Goal: Task Accomplishment & Management: Manage account settings

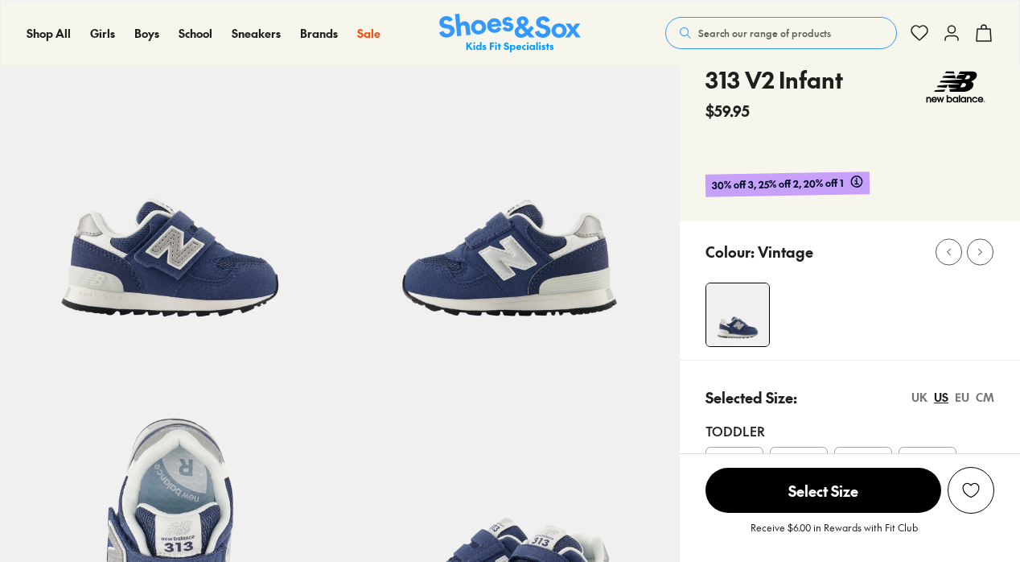
scroll to position [79, 0]
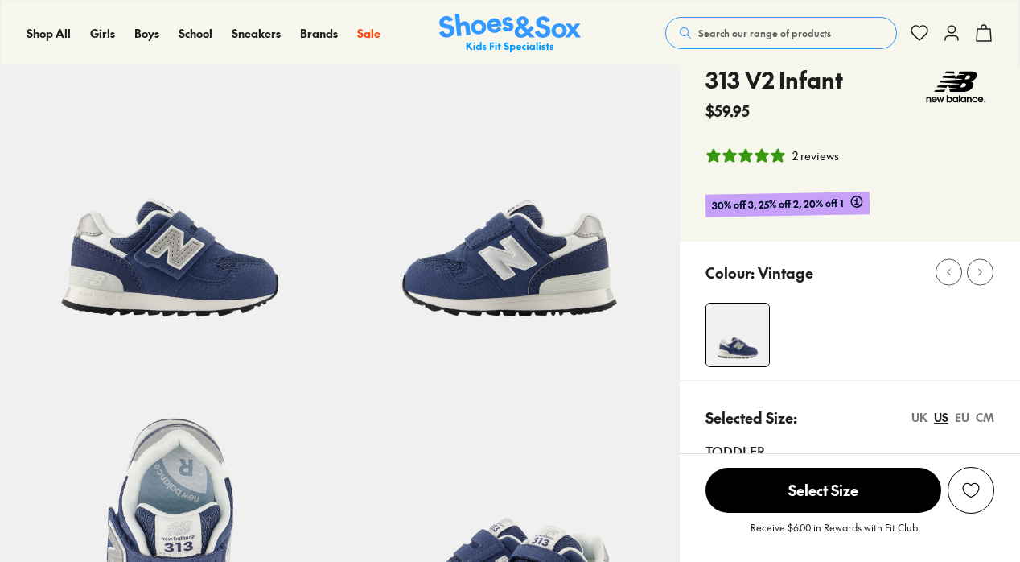
select select "*"
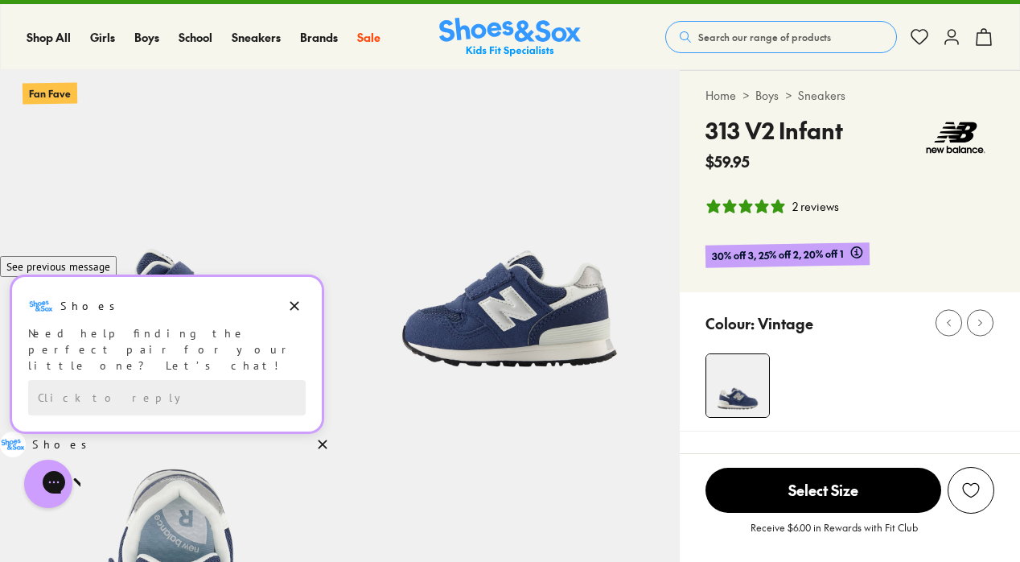
scroll to position [110, 0]
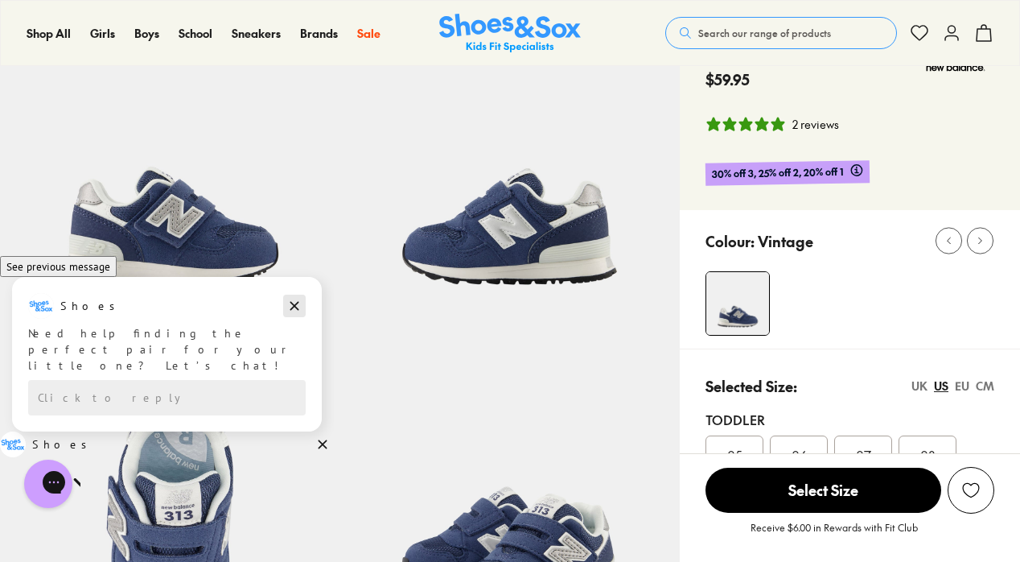
click at [303, 317] on button "Dismiss campaign" at bounding box center [294, 306] width 23 height 23
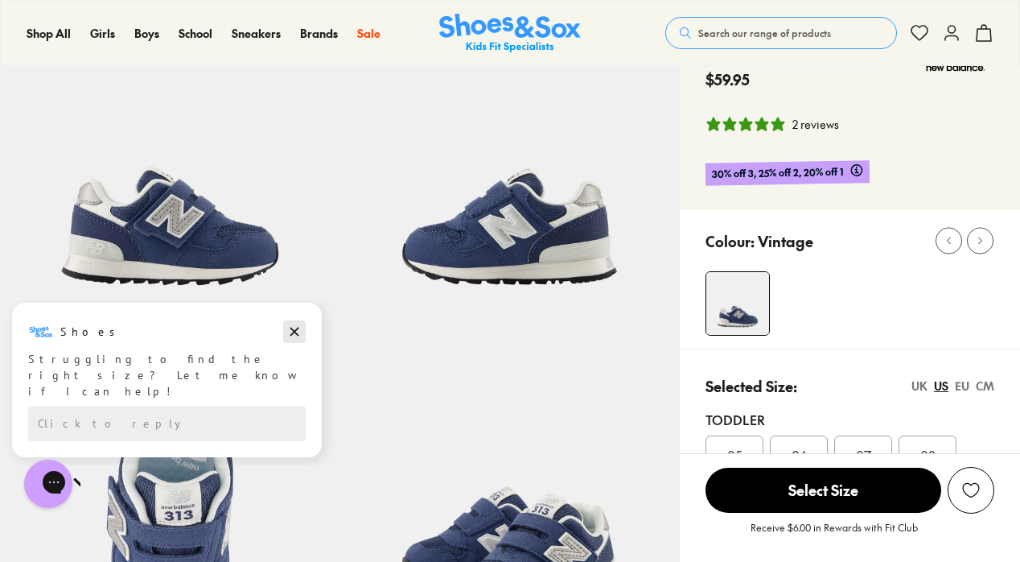
click at [291, 328] on icon "Dismiss campaign" at bounding box center [295, 332] width 9 height 9
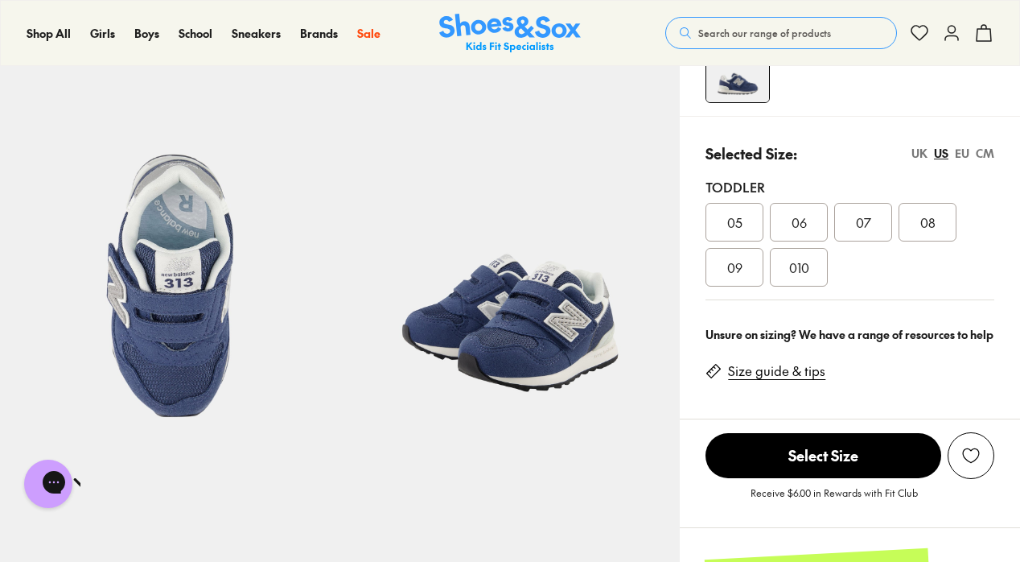
scroll to position [338, 0]
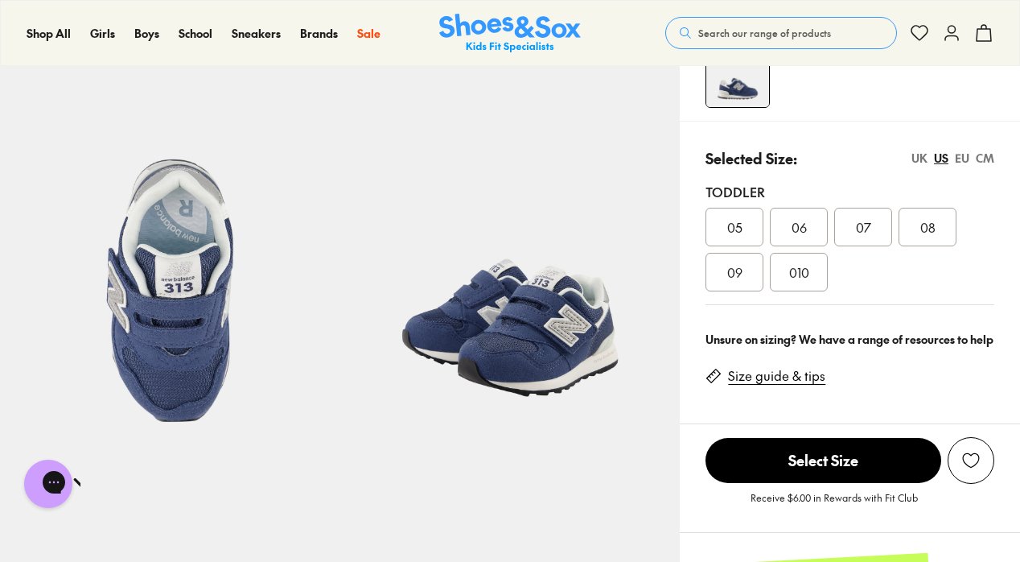
click at [813, 225] on div "06" at bounding box center [799, 227] width 58 height 39
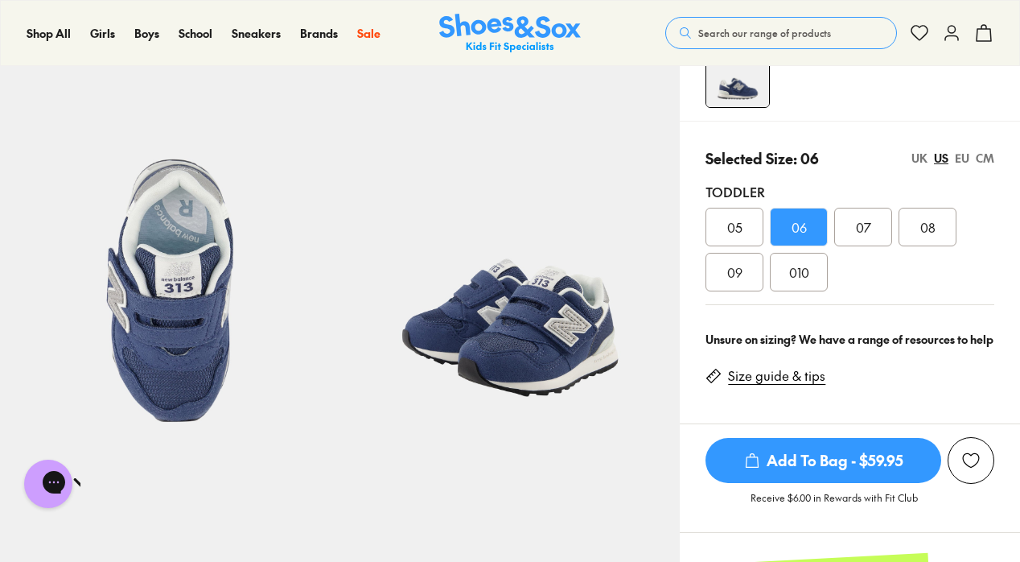
click at [883, 234] on div "07" at bounding box center [864, 227] width 58 height 39
click at [770, 374] on link "Size guide & tips" at bounding box center [776, 376] width 97 height 18
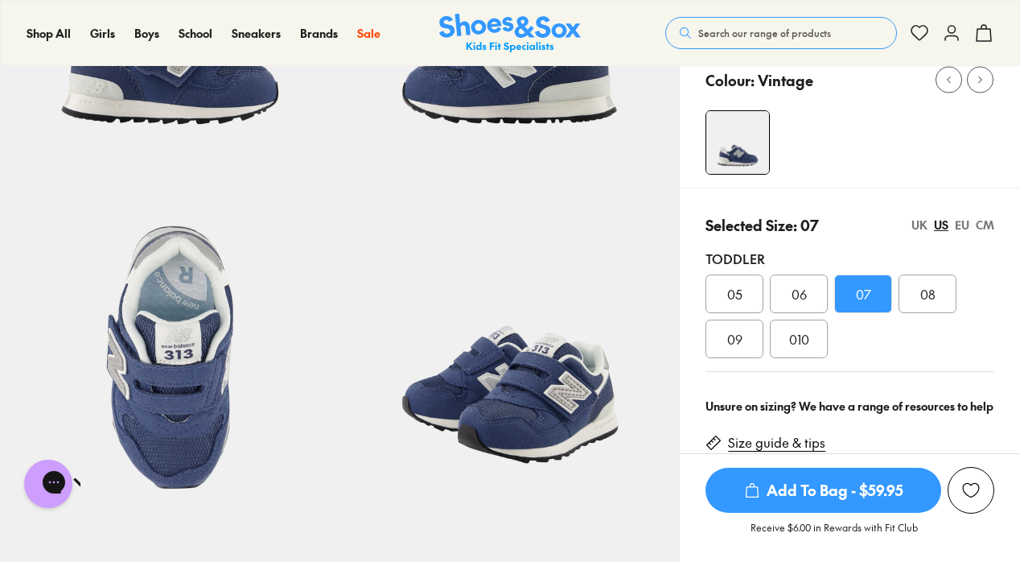
scroll to position [260, 0]
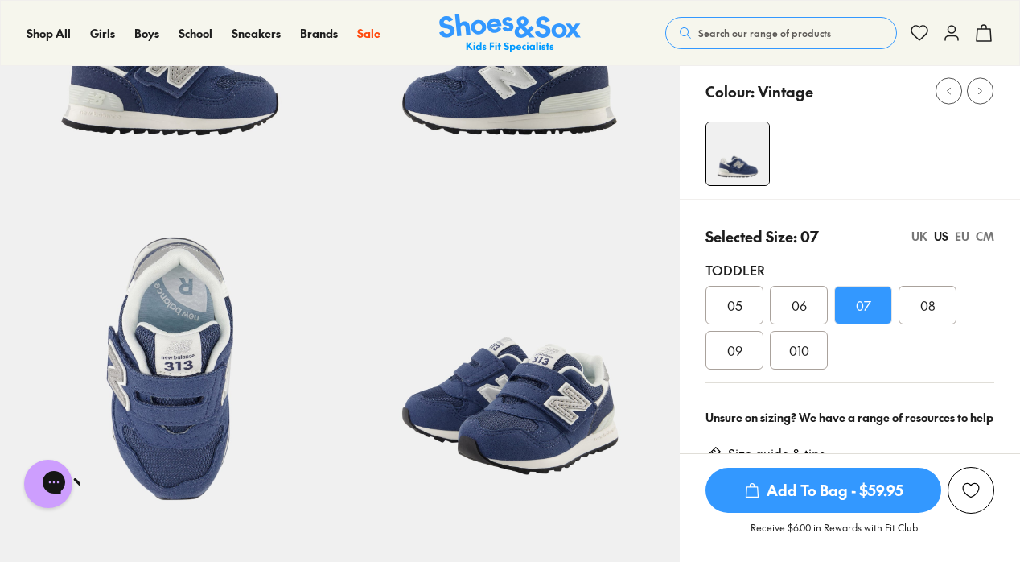
click at [921, 240] on div "UK" at bounding box center [920, 236] width 16 height 17
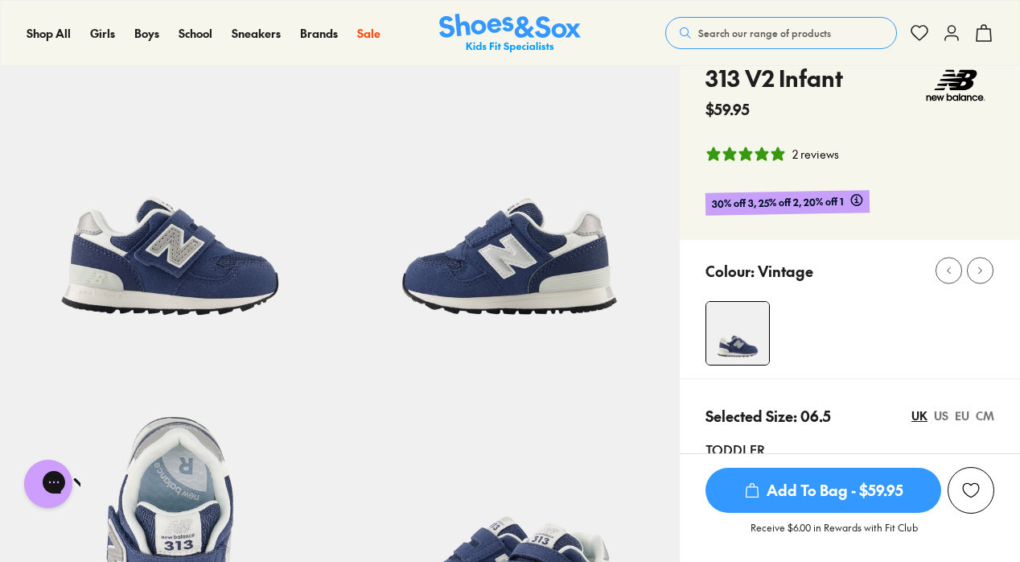
scroll to position [79, 0]
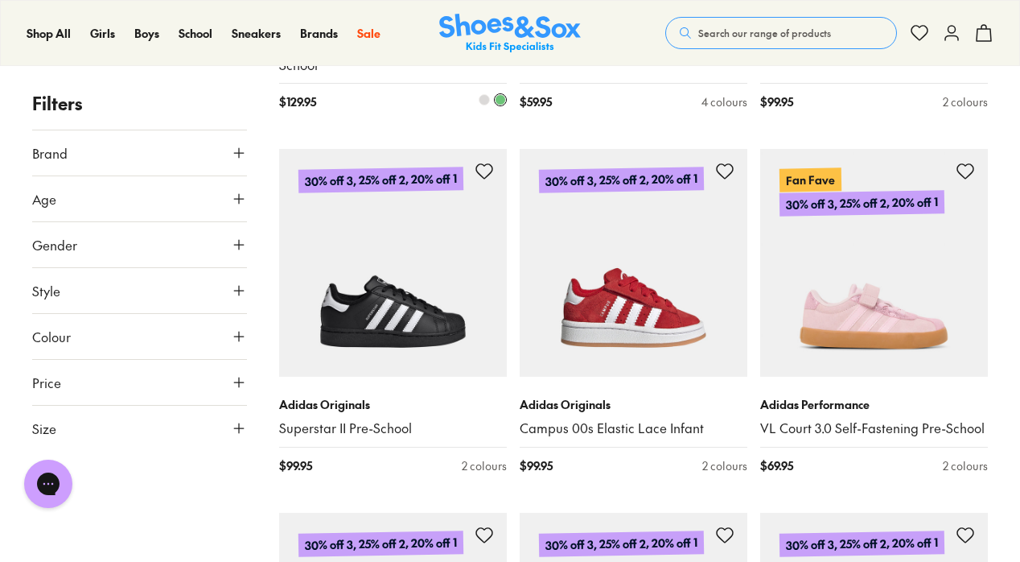
scroll to position [2129, 0]
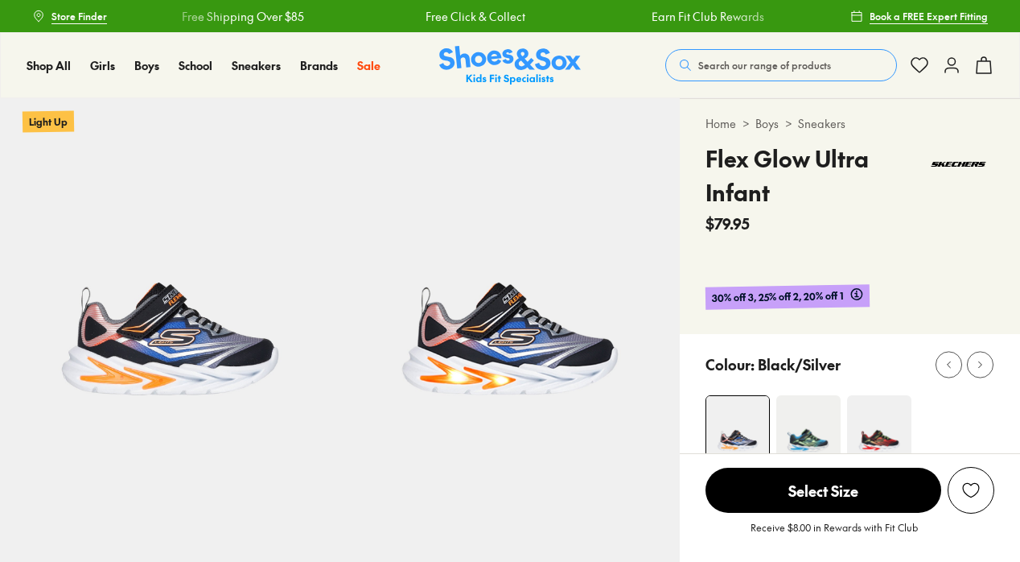
scroll to position [140, 0]
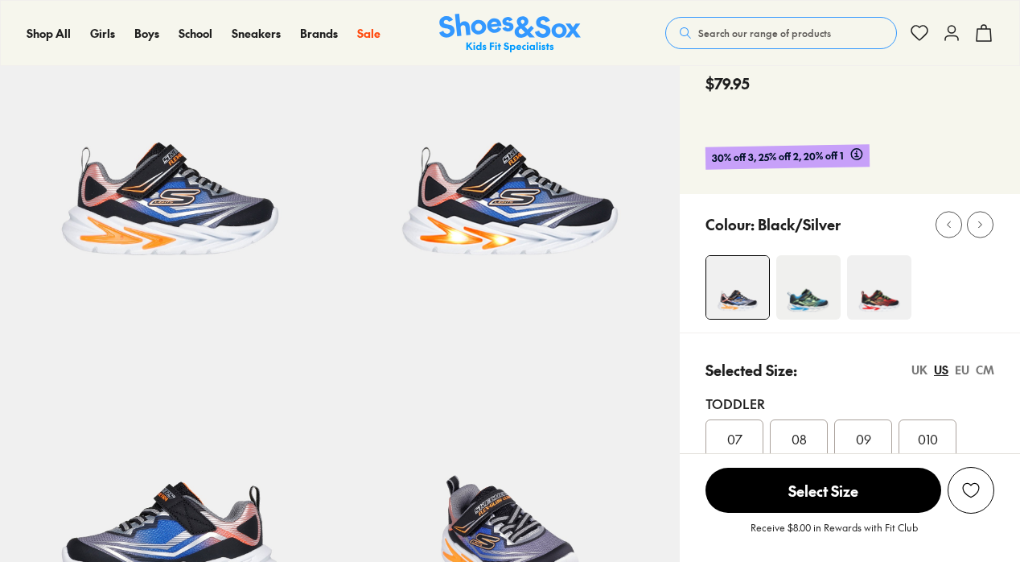
click at [881, 306] on img at bounding box center [879, 287] width 64 height 64
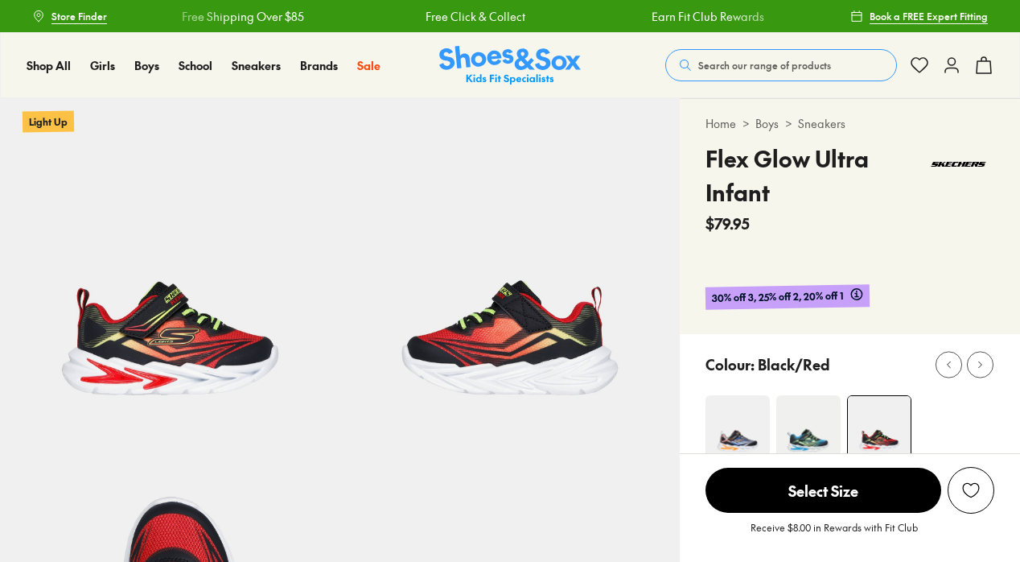
select select "*"
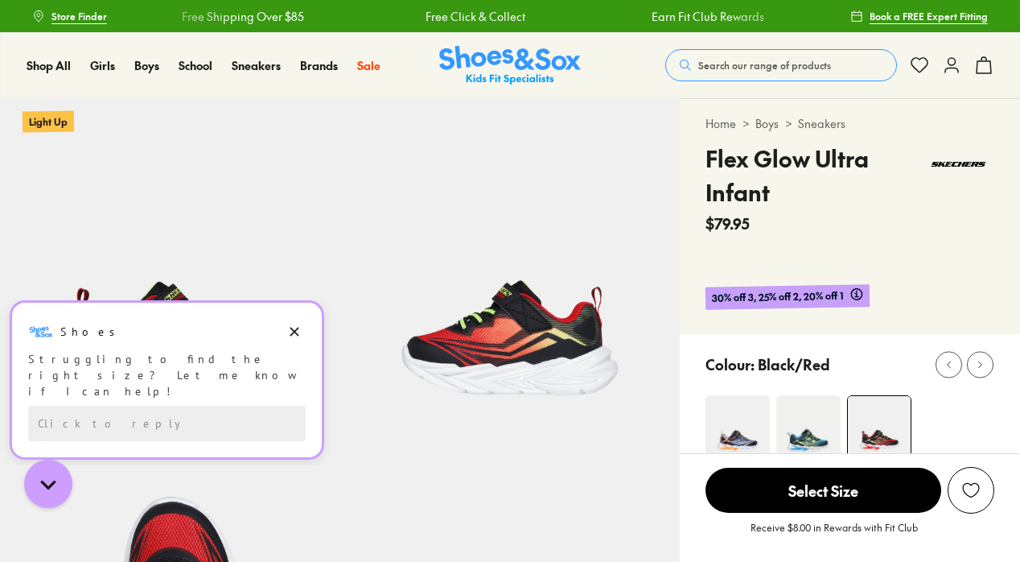
scroll to position [56, 0]
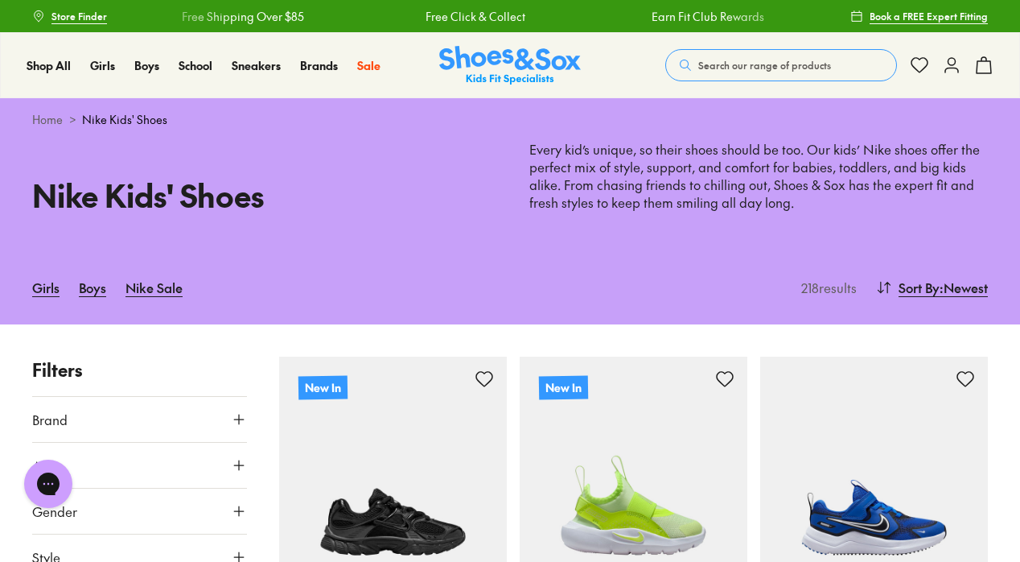
click at [542, 52] on img at bounding box center [510, 65] width 142 height 39
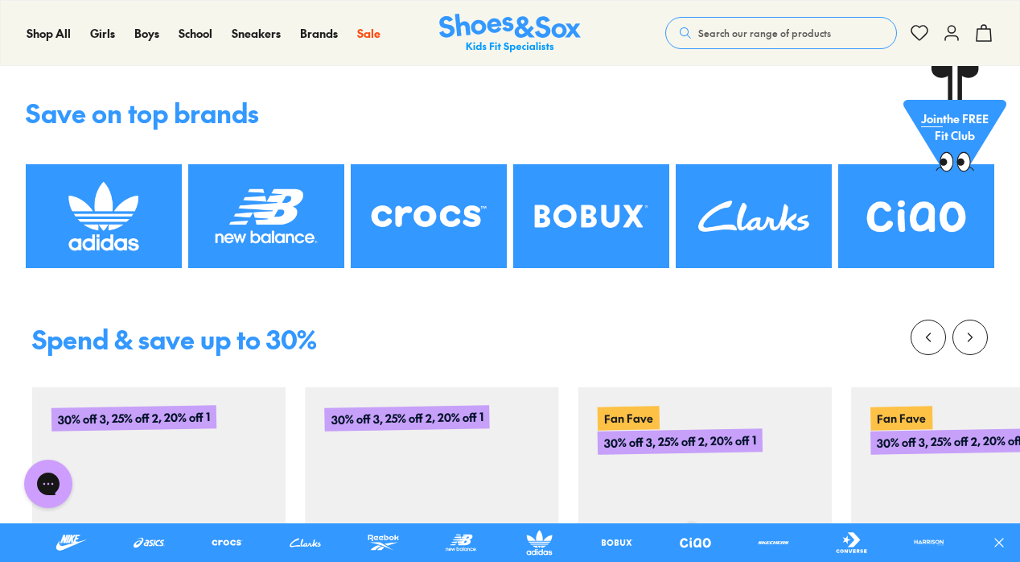
scroll to position [352, 0]
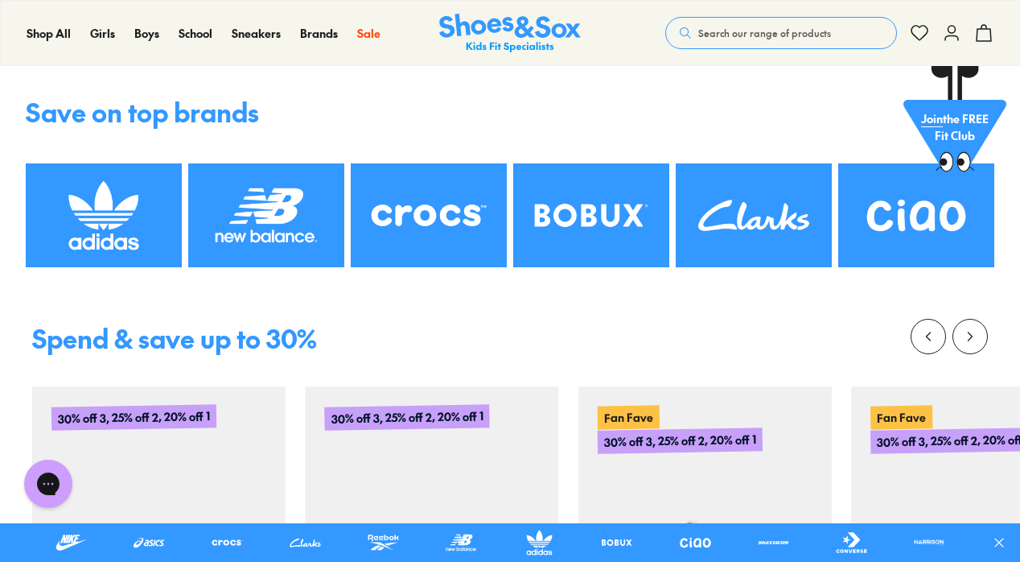
click at [138, 215] on img at bounding box center [104, 215] width 156 height 104
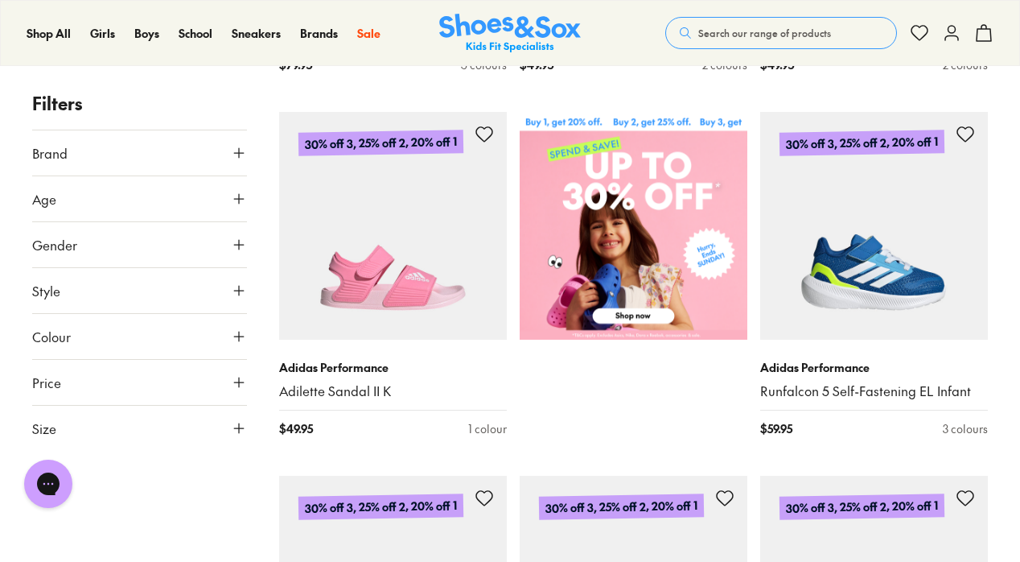
scroll to position [574, 0]
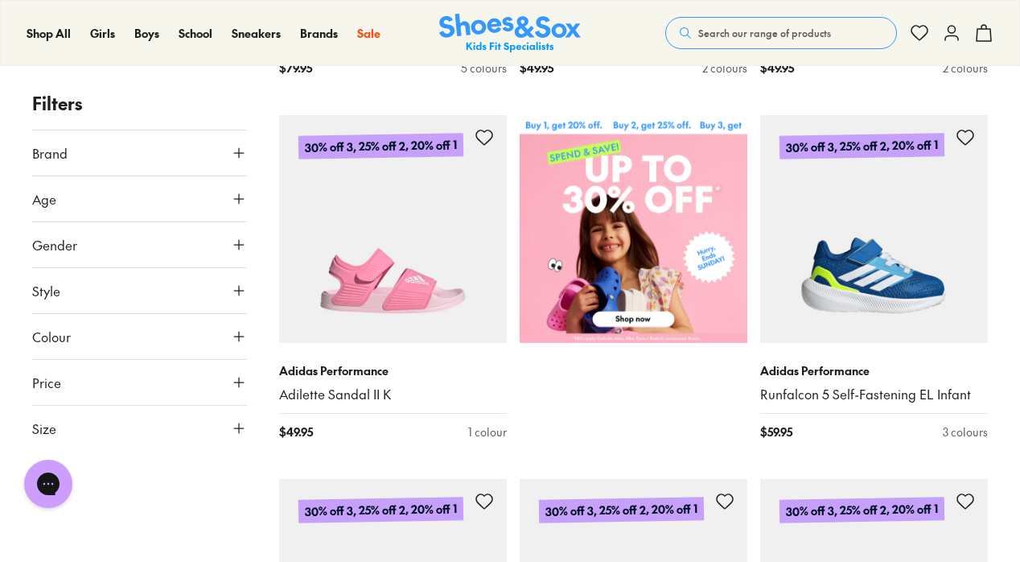
click at [205, 161] on button "Brand" at bounding box center [139, 152] width 215 height 45
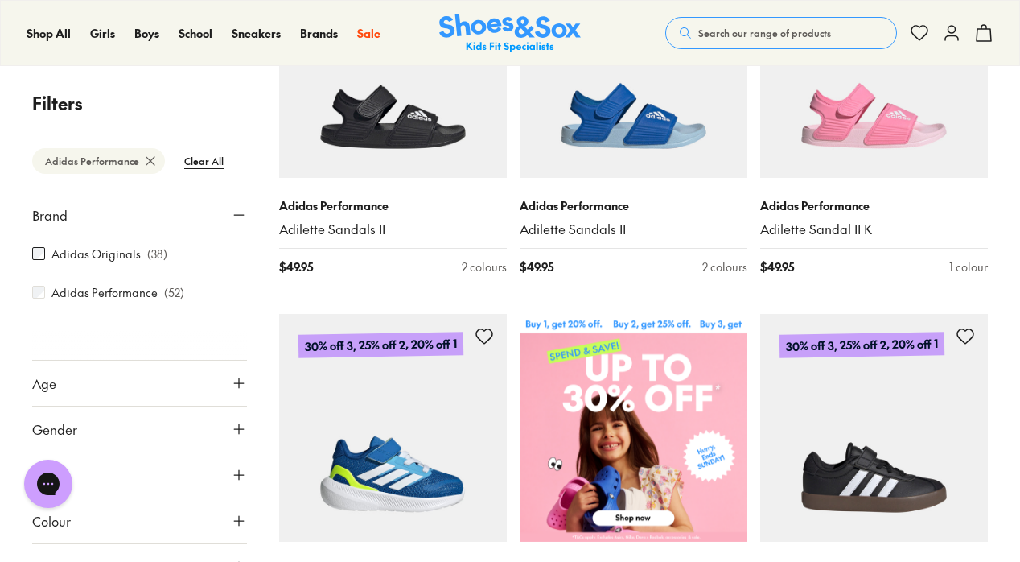
scroll to position [374, 0]
click at [182, 398] on button "Age" at bounding box center [139, 383] width 215 height 45
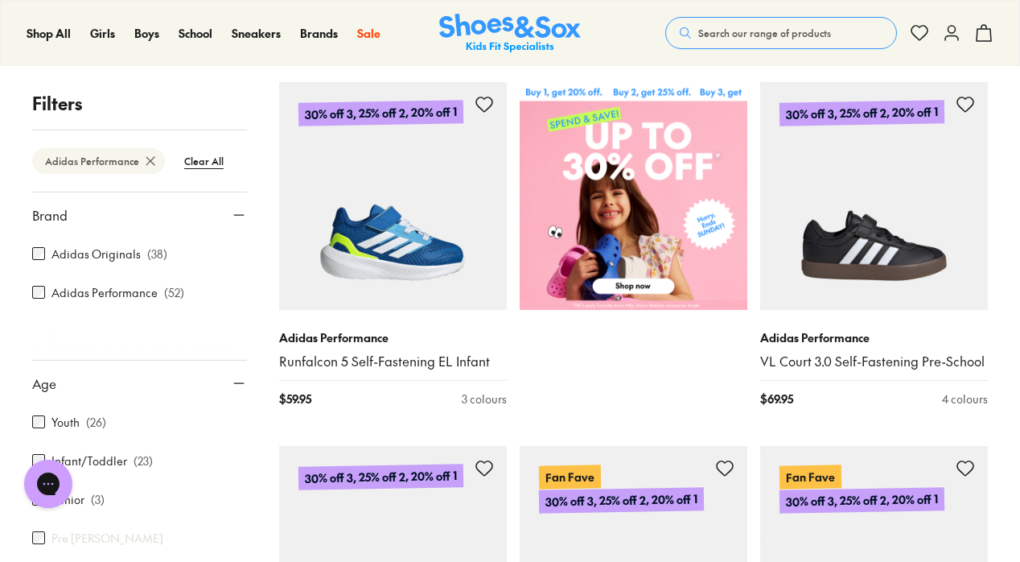
scroll to position [608, 0]
click at [35, 458] on div "Chat with us" at bounding box center [48, 484] width 64 height 60
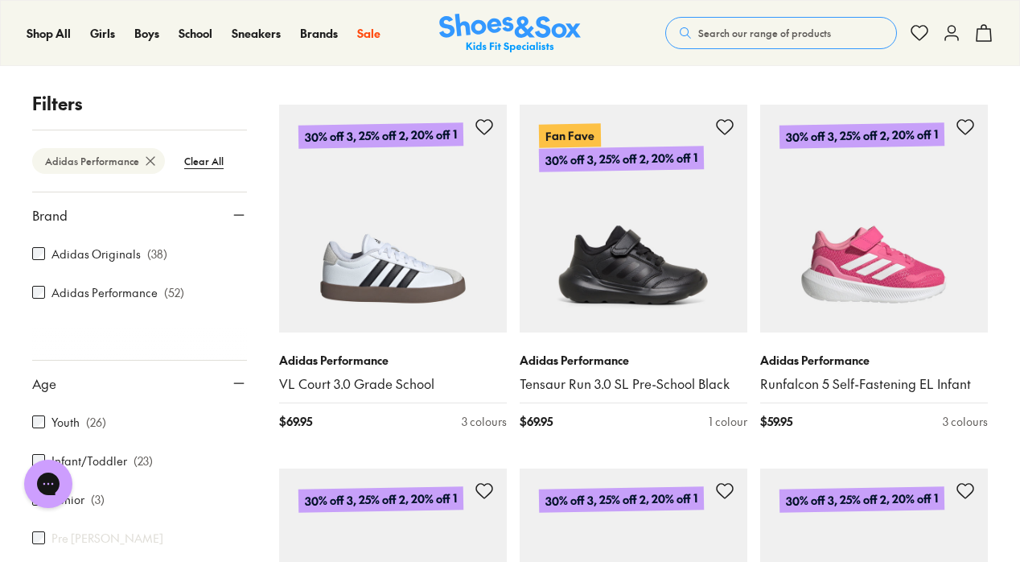
scroll to position [3216, 0]
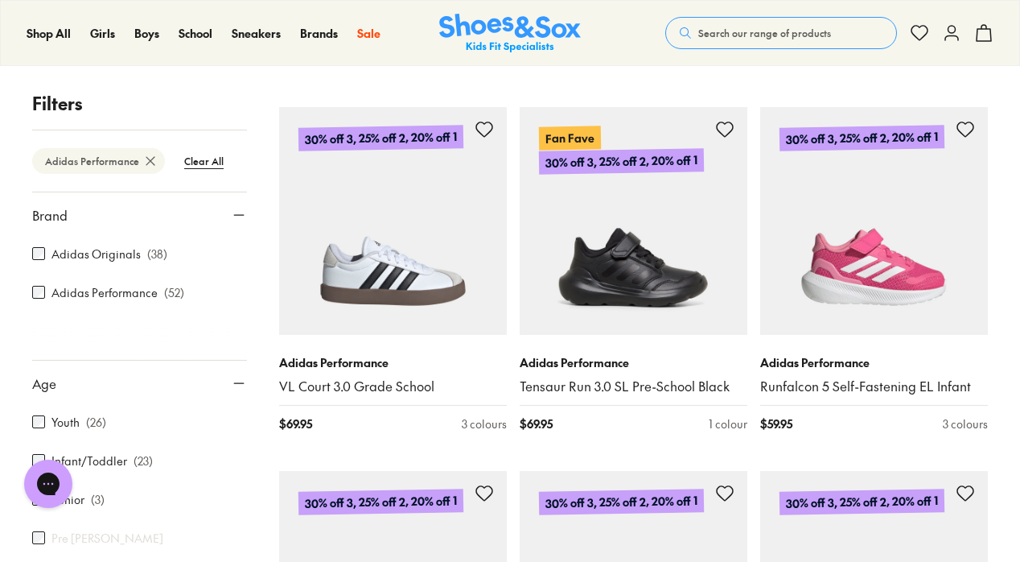
click at [1012, 325] on div "Filters Adidas Performance Clear All Brand Adidas Originals ( 38 ) Adidas Perfo…" at bounding box center [510, 470] width 1020 height 6786
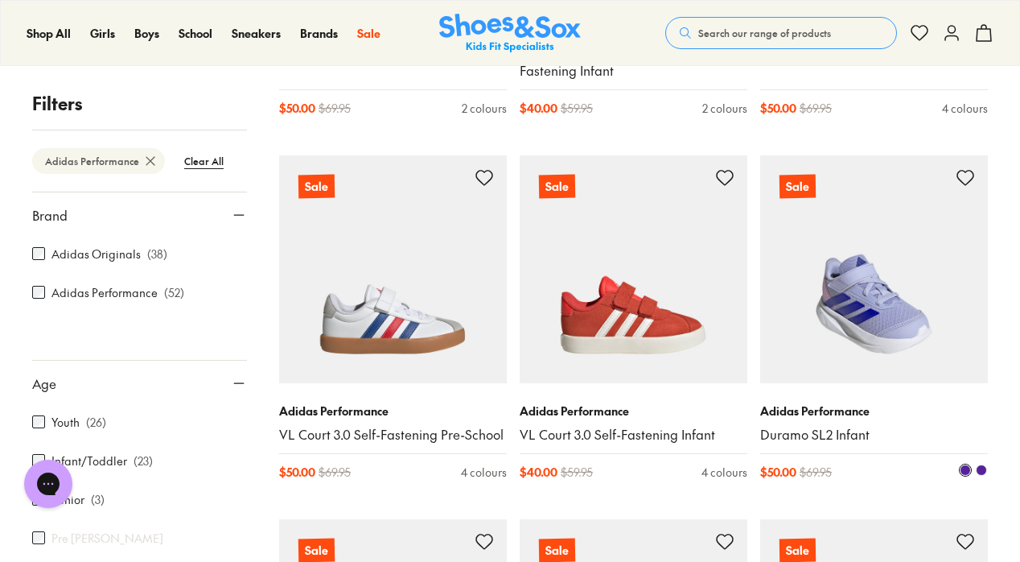
scroll to position [5457, 0]
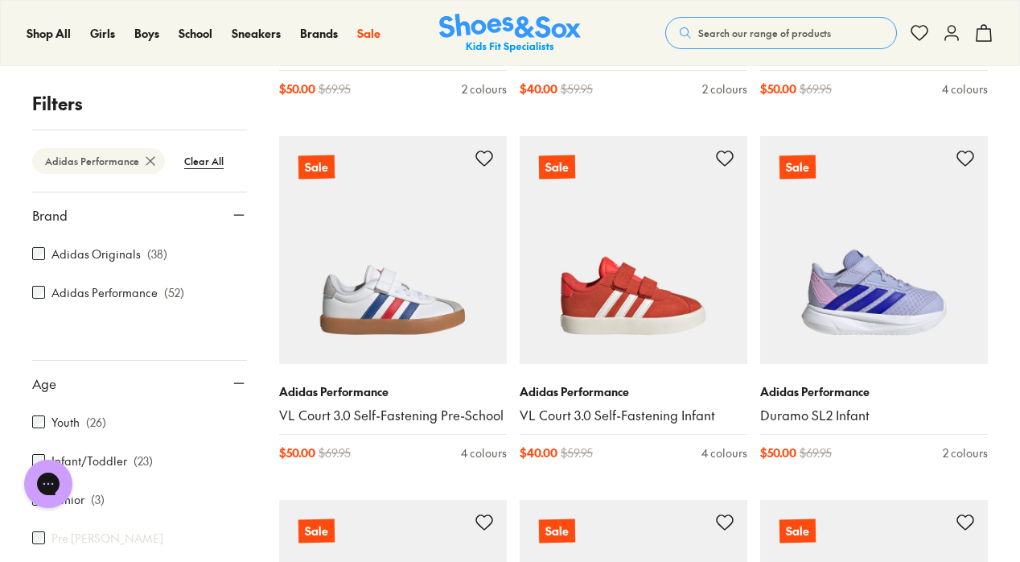
click at [146, 161] on use at bounding box center [150, 161] width 8 height 8
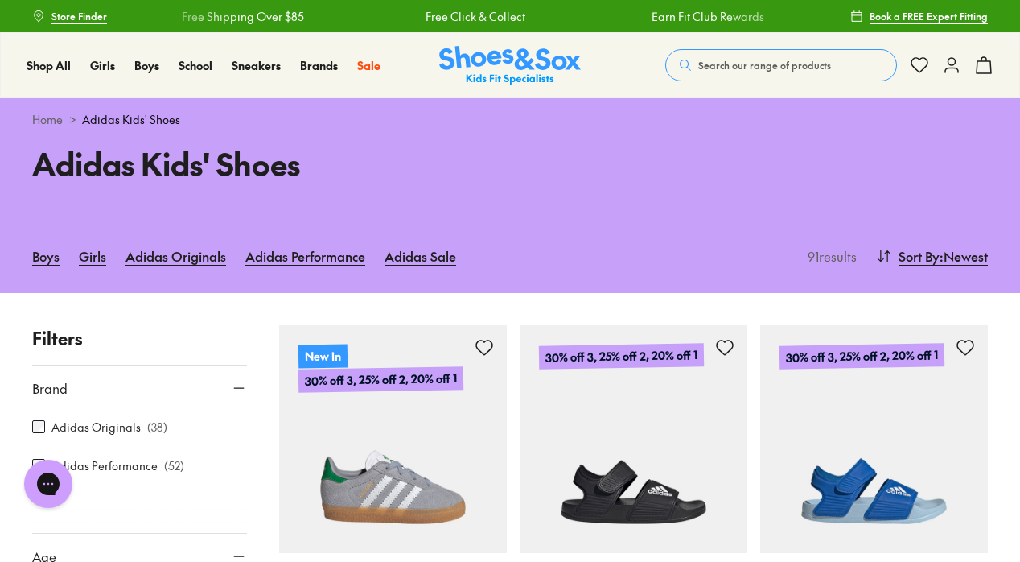
click at [497, 79] on img at bounding box center [510, 65] width 142 height 39
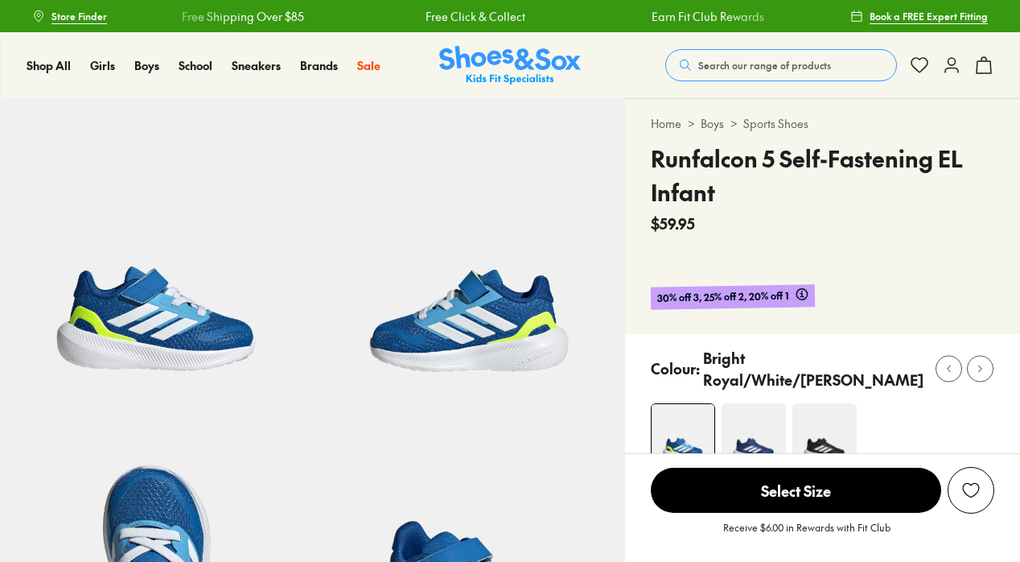
click at [786, 403] on img at bounding box center [754, 435] width 64 height 64
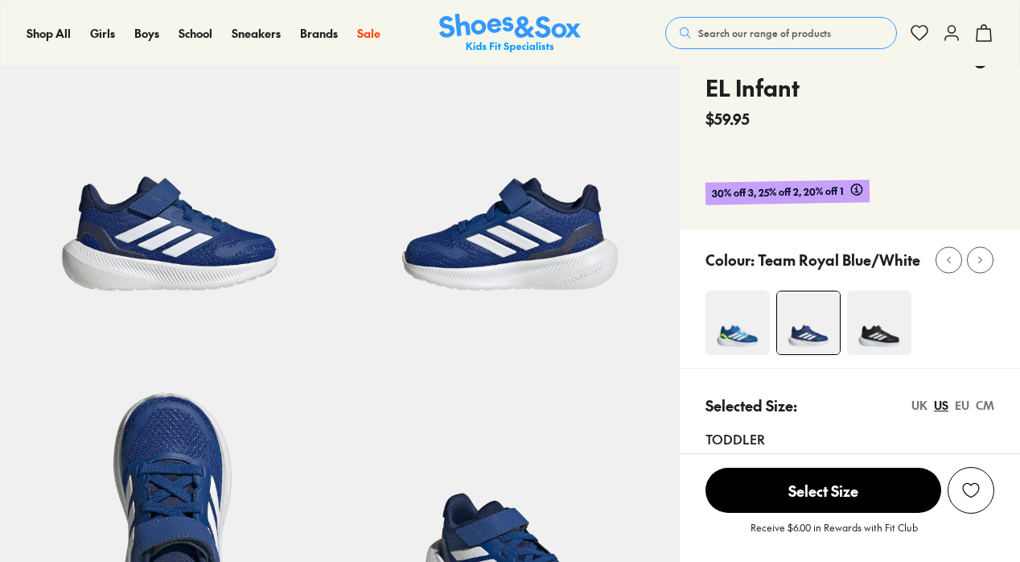
scroll to position [54, 0]
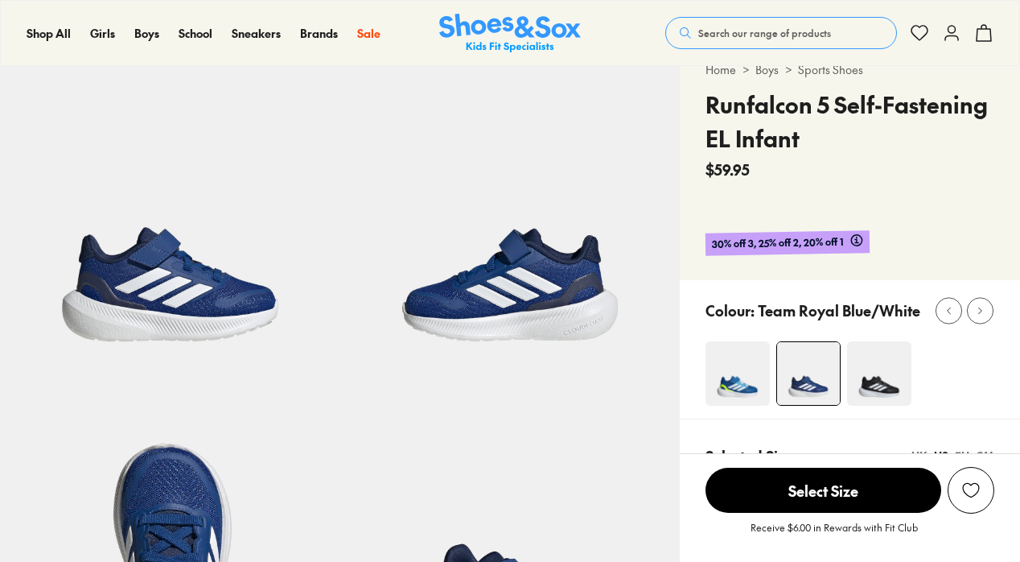
select select "*"
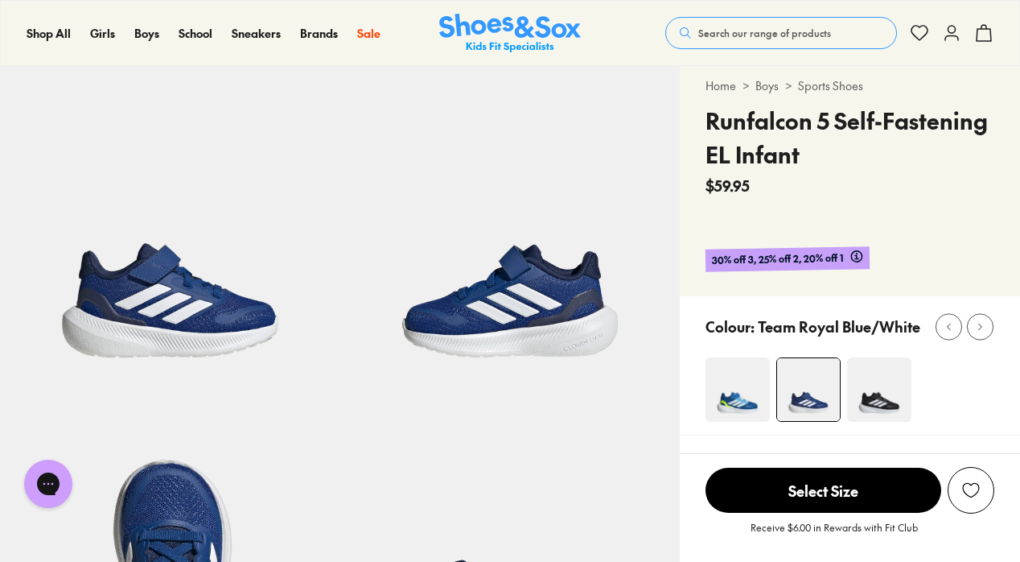
scroll to position [47, 0]
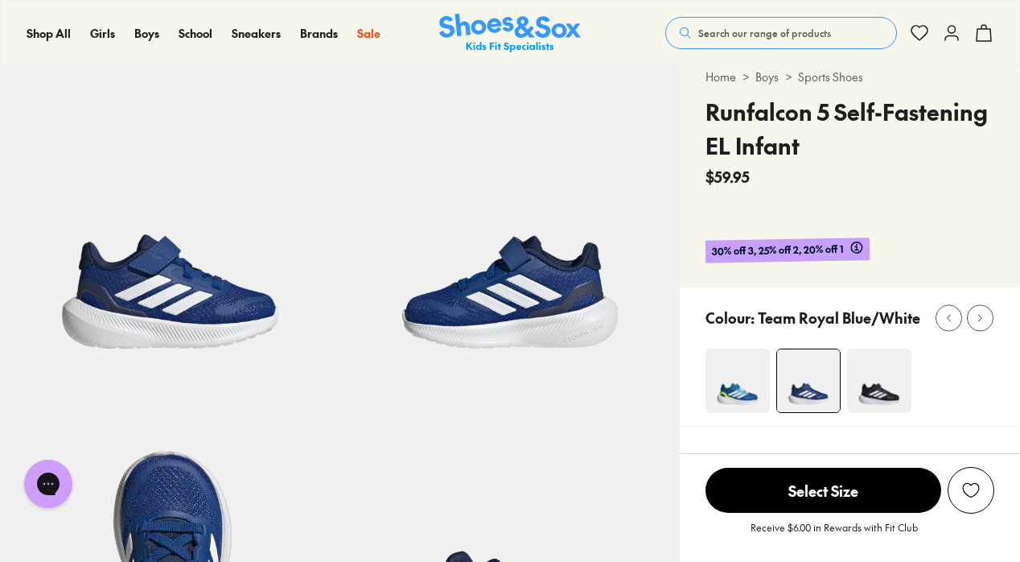
click at [736, 396] on img at bounding box center [738, 380] width 64 height 64
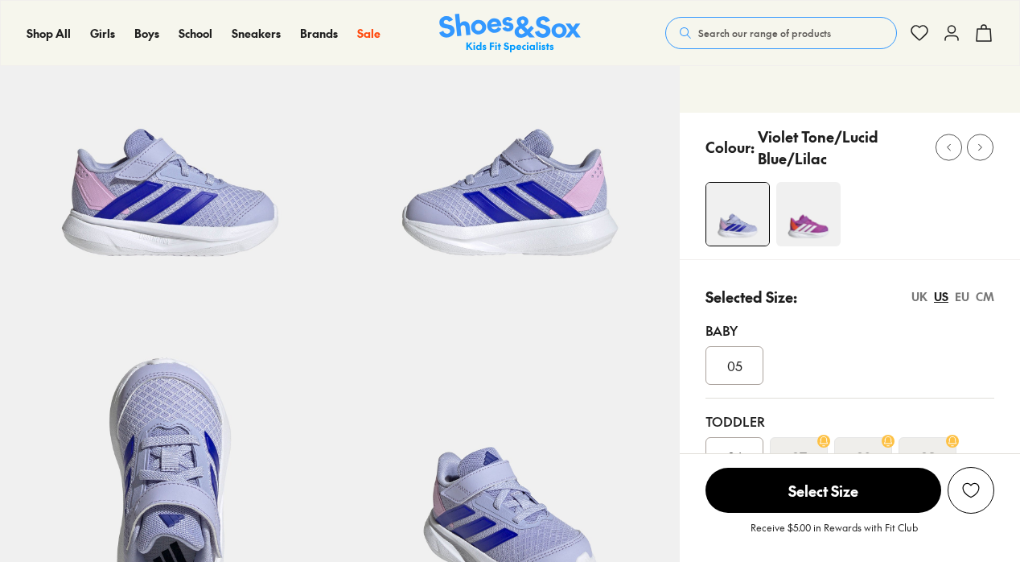
select select "*"
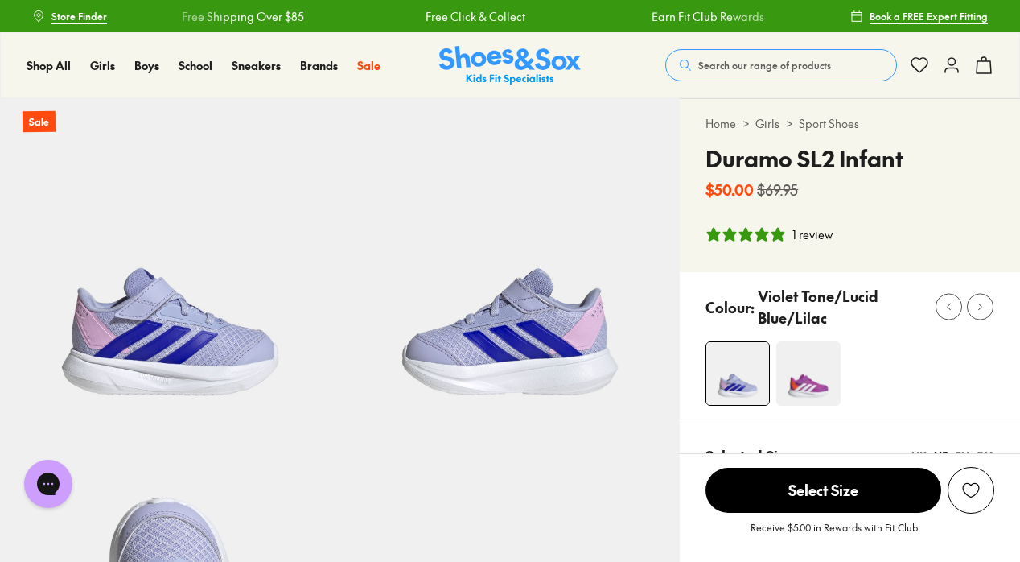
click at [814, 399] on img at bounding box center [809, 373] width 64 height 64
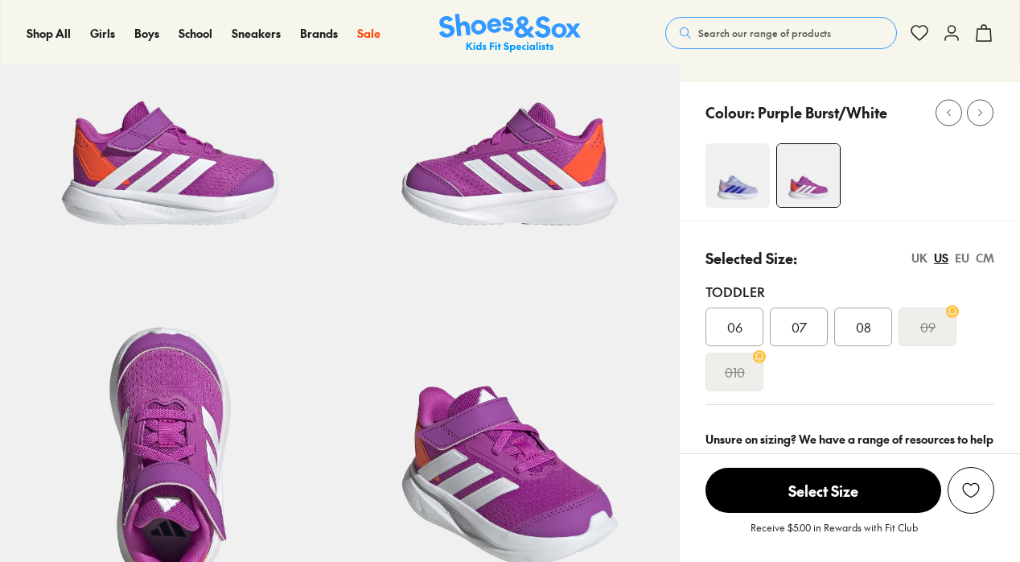
scroll to position [170, 0]
select select "*"
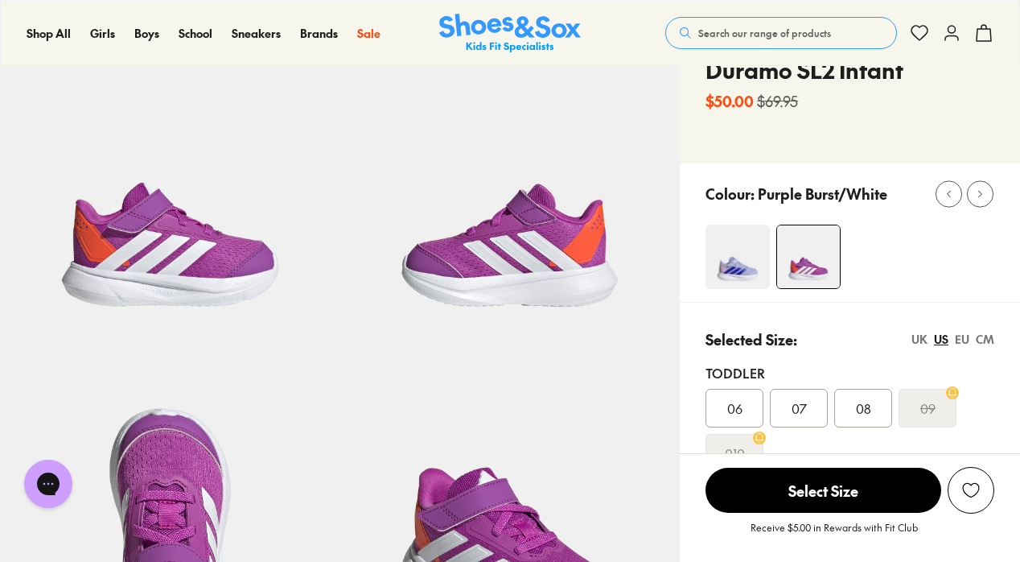
scroll to position [0, 0]
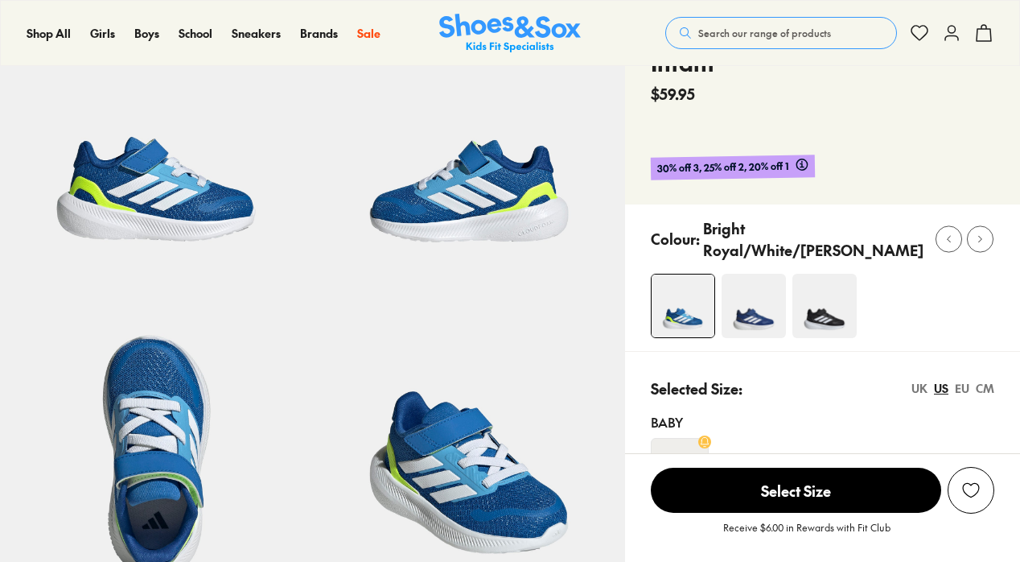
scroll to position [130, 0]
select select "*"
click at [786, 338] on img at bounding box center [754, 306] width 64 height 64
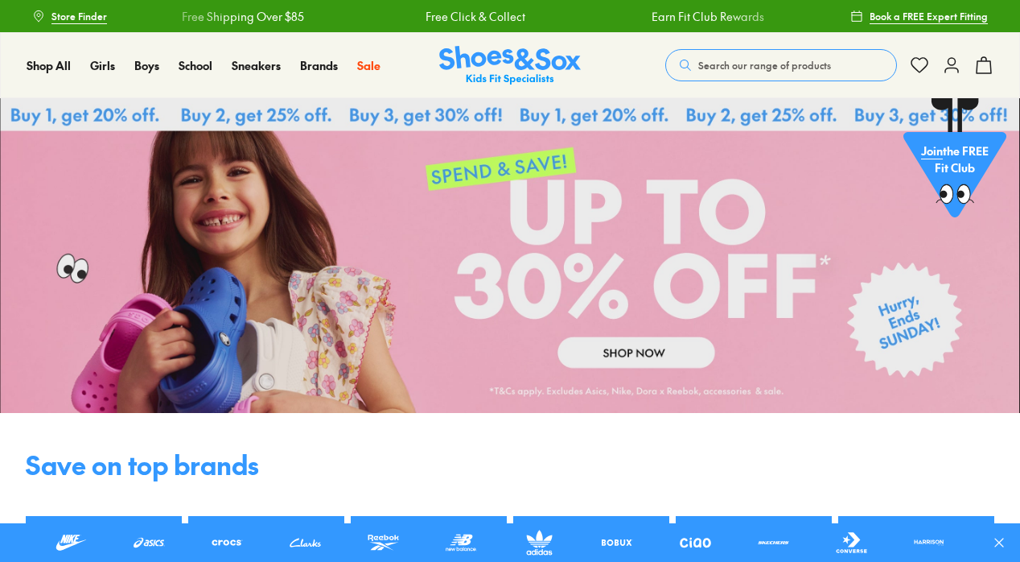
scroll to position [434, 0]
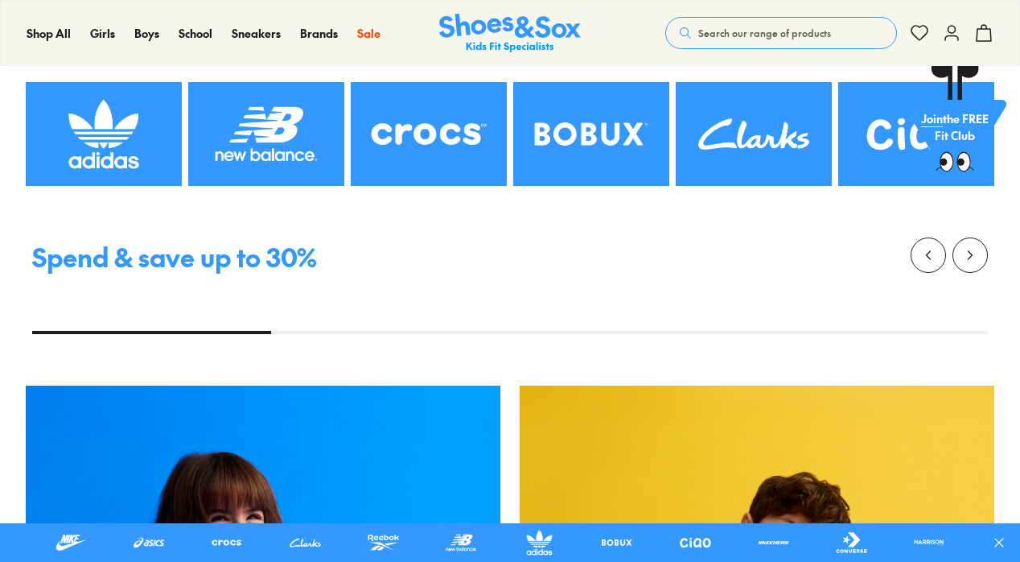
click at [223, 113] on img at bounding box center [266, 134] width 156 height 104
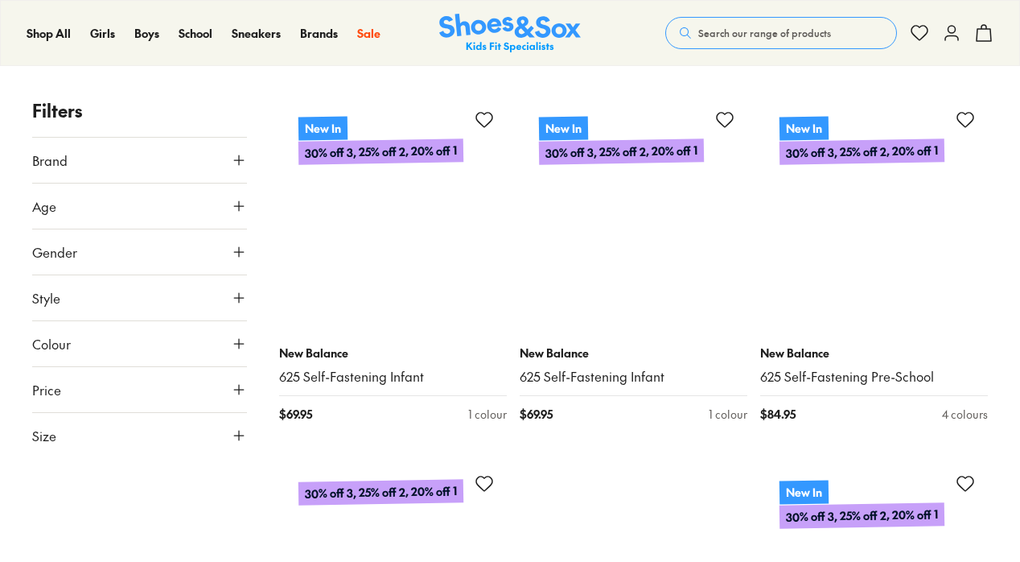
scroll to position [228, 0]
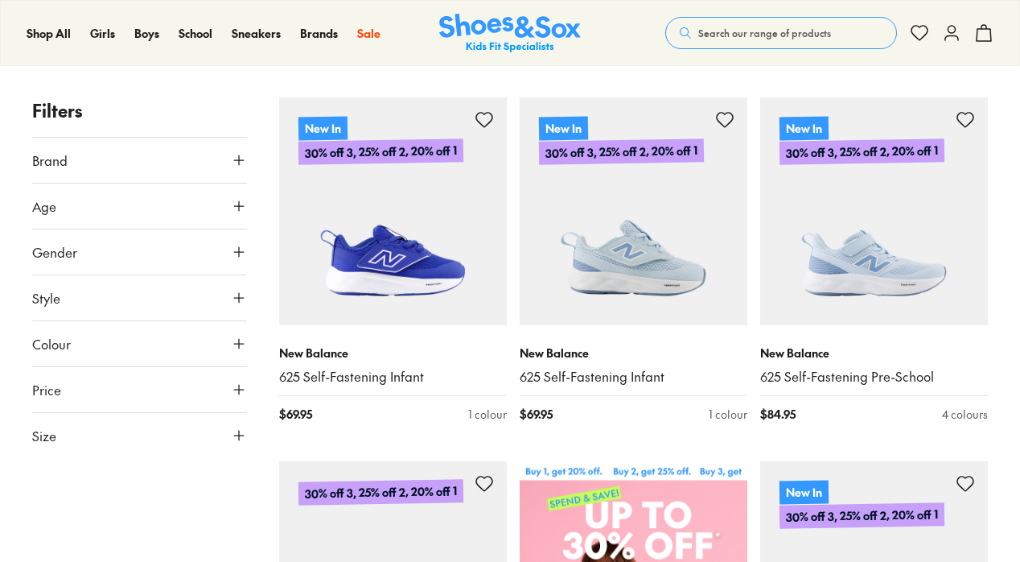
click at [199, 207] on button "Age" at bounding box center [139, 205] width 215 height 45
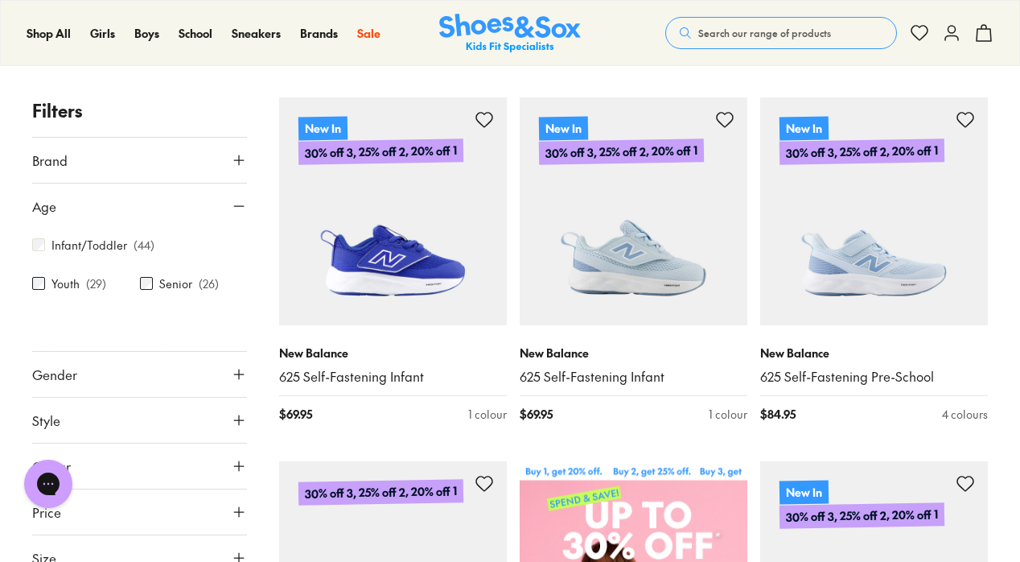
scroll to position [0, 0]
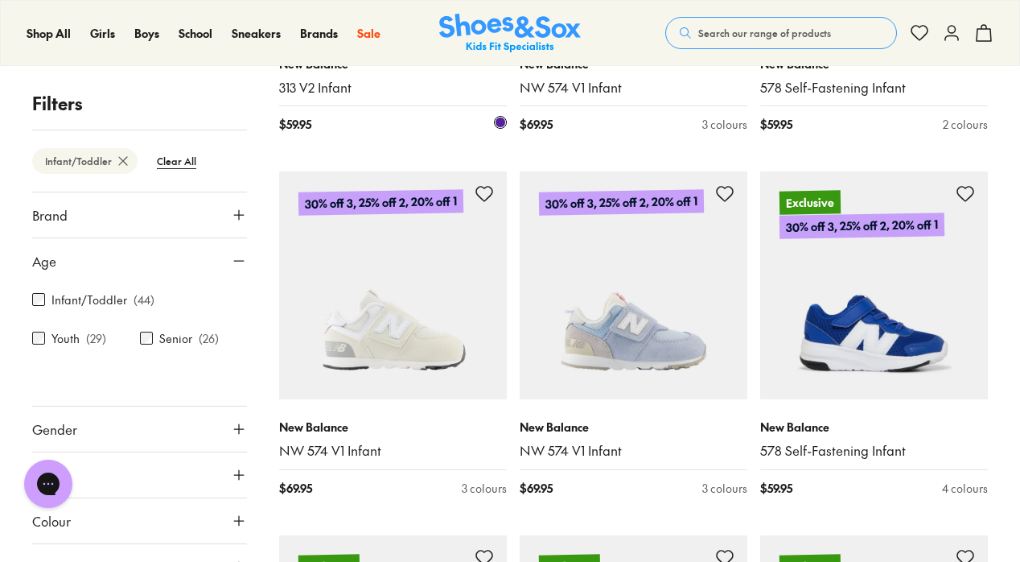
scroll to position [2704, 0]
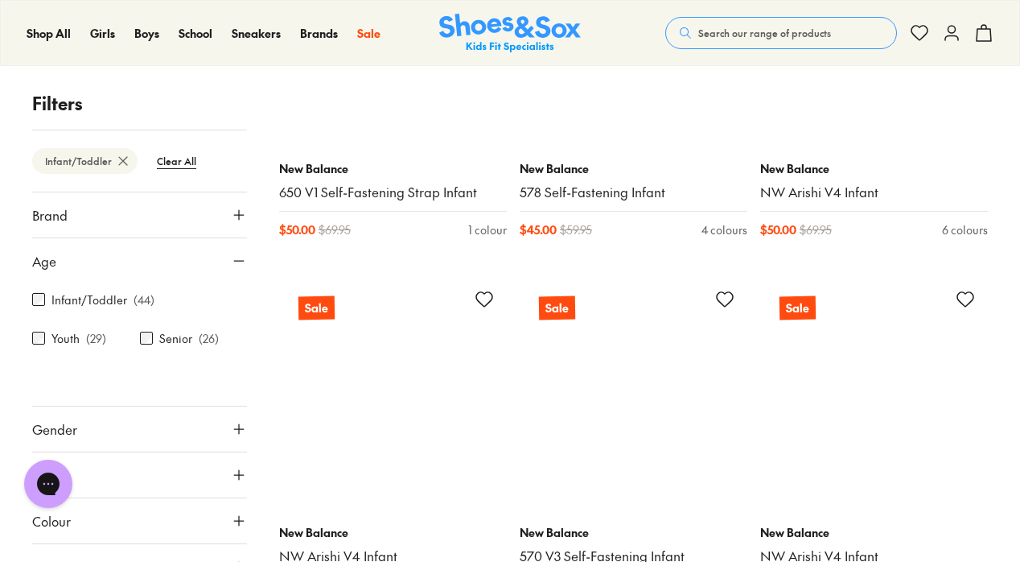
scroll to position [4412, 0]
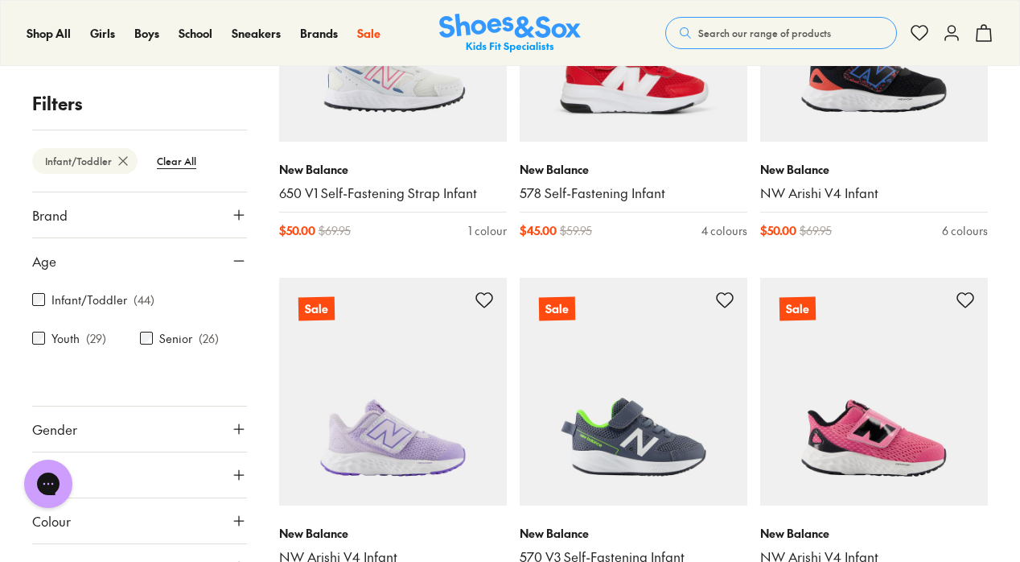
click at [204, 514] on button "Colour" at bounding box center [139, 520] width 215 height 45
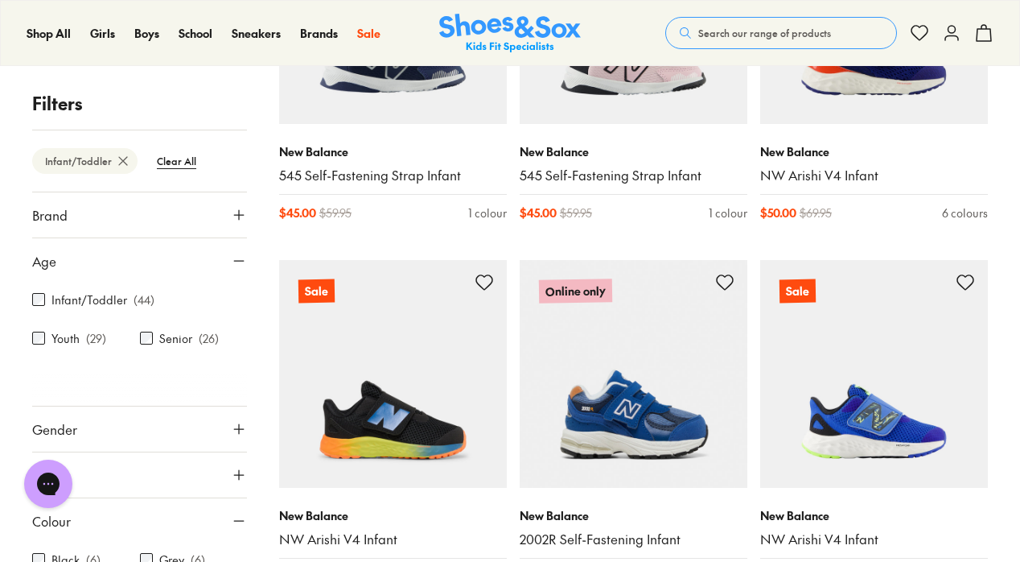
scroll to position [5164, 0]
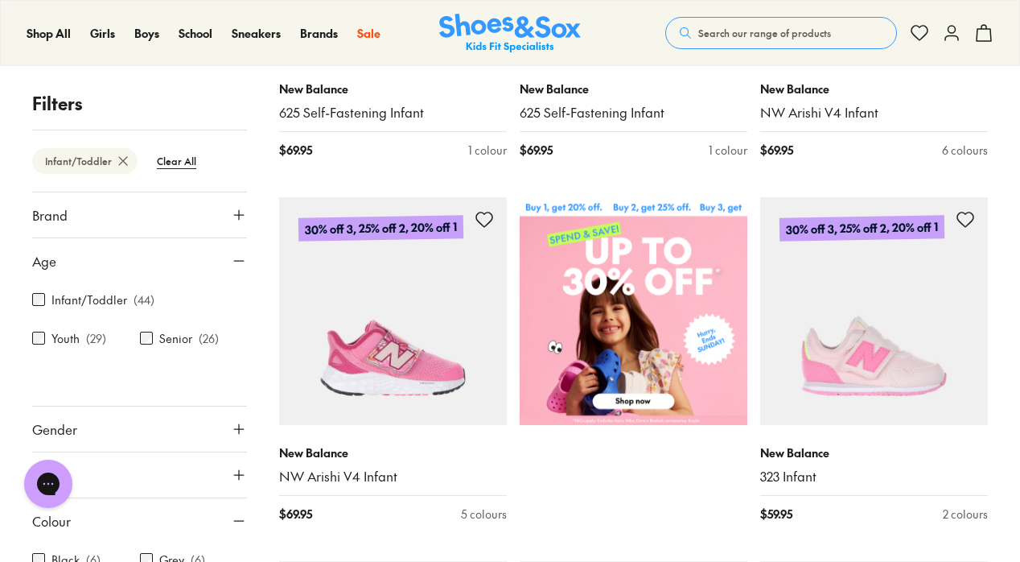
scroll to position [0, 0]
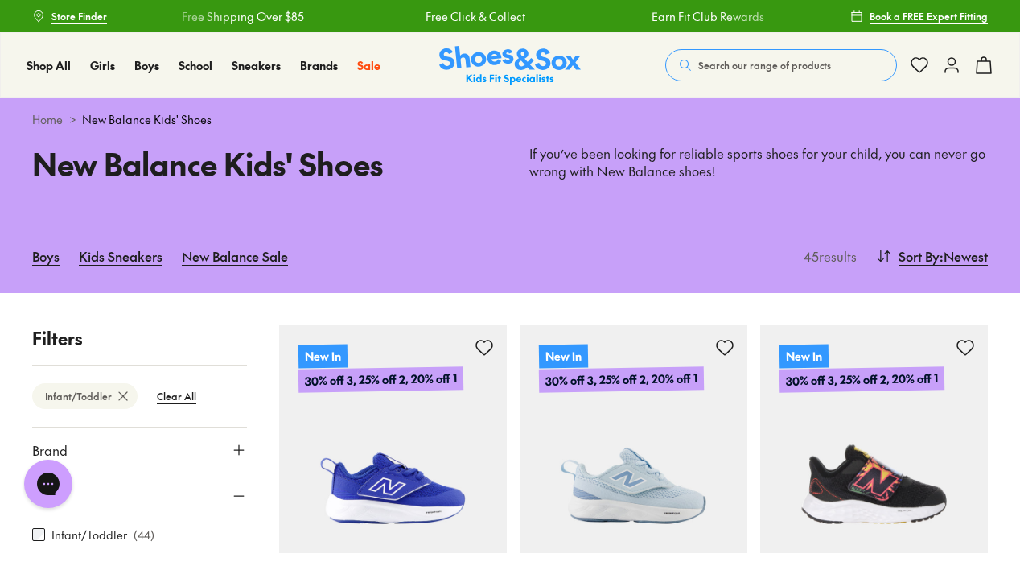
click at [951, 65] on use at bounding box center [952, 65] width 13 height 14
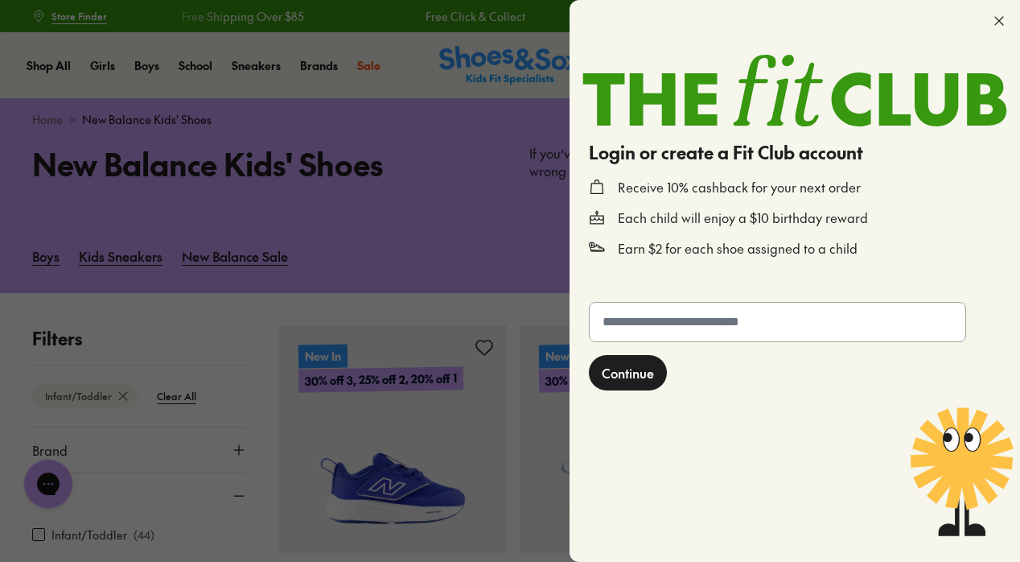
click at [661, 331] on input "text" at bounding box center [778, 322] width 376 height 39
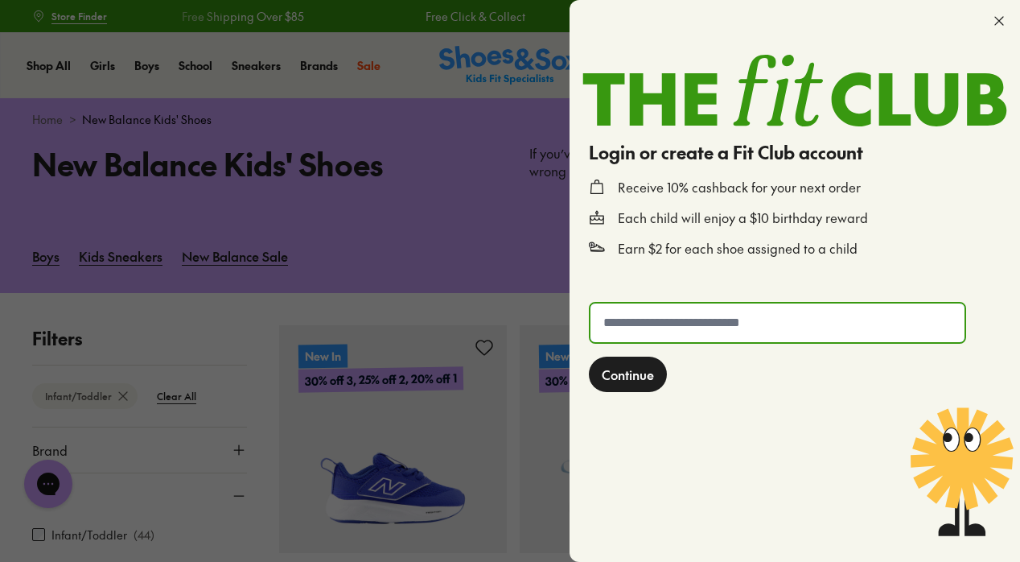
type input "**********"
click at [653, 380] on span "Continue" at bounding box center [628, 374] width 52 height 19
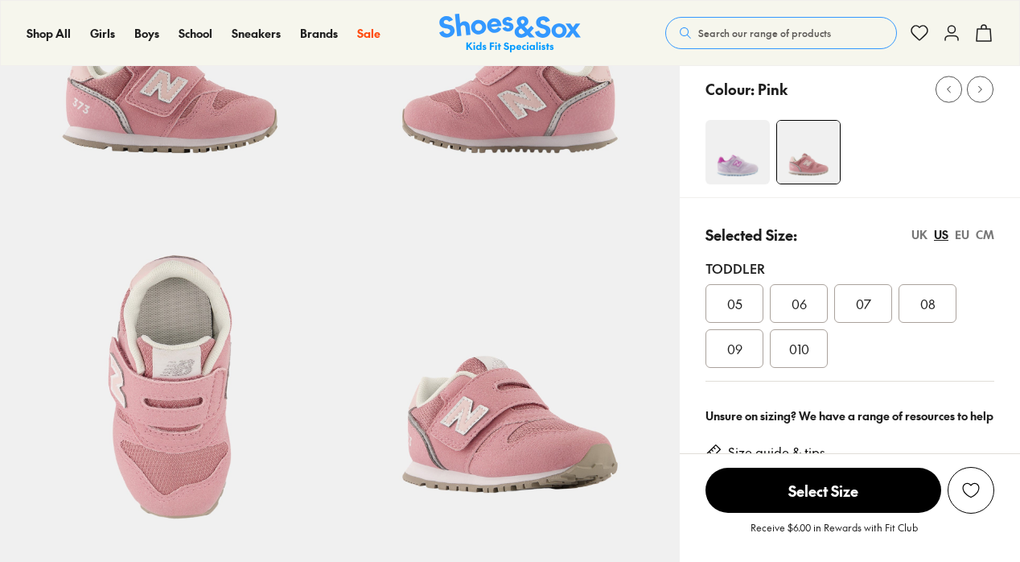
scroll to position [160, 0]
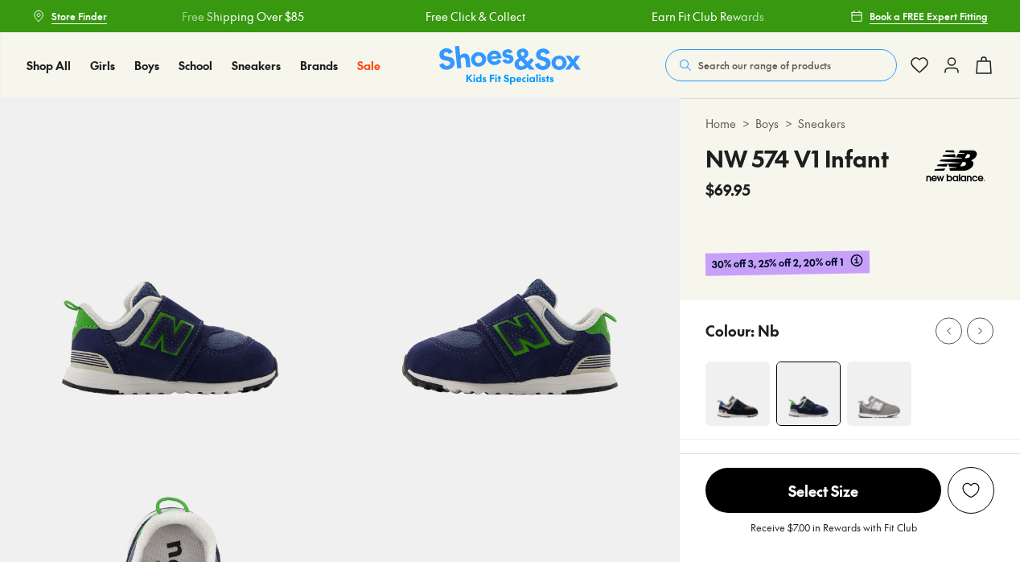
select select "*"
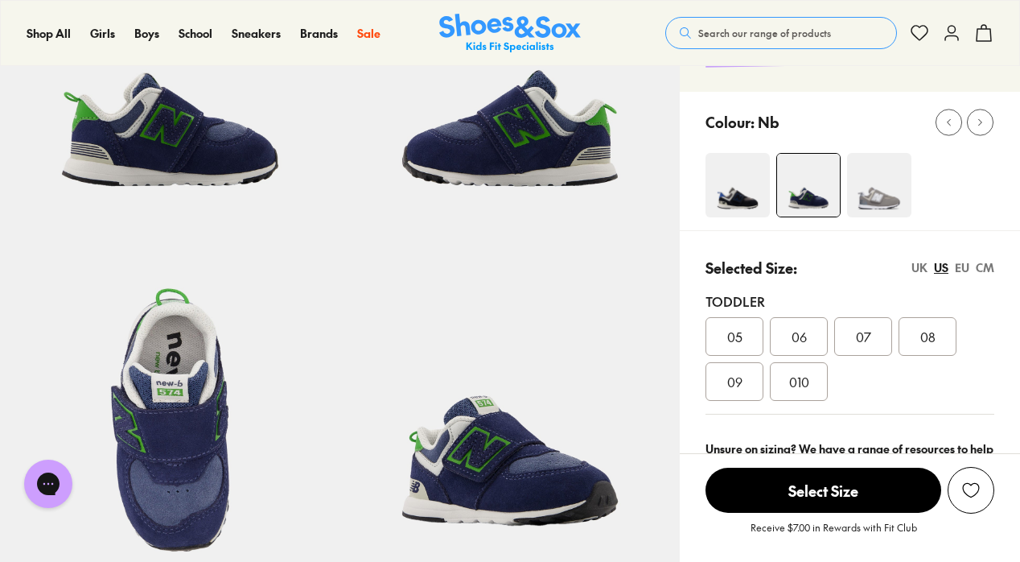
scroll to position [211, 0]
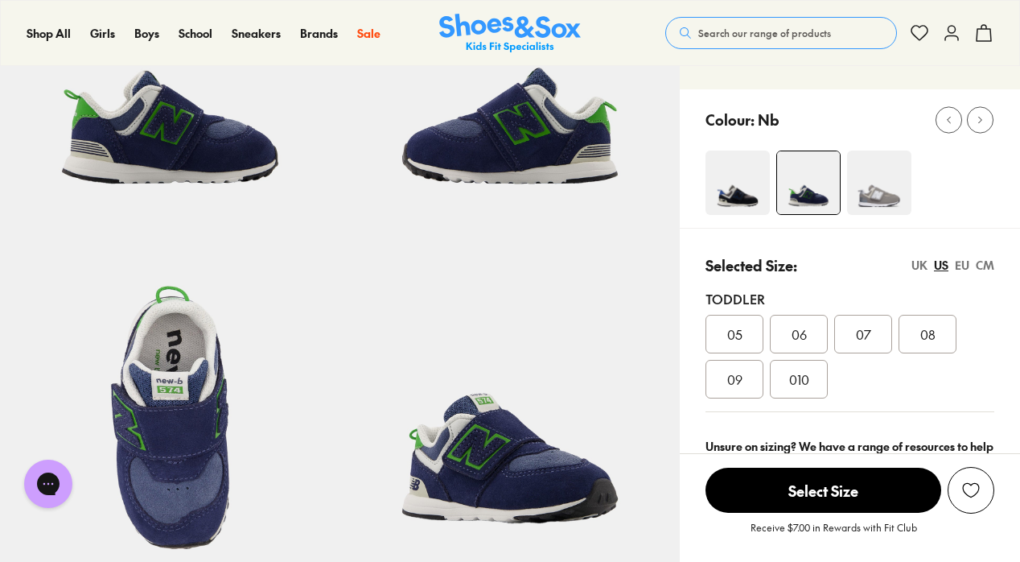
click at [747, 184] on img at bounding box center [738, 182] width 64 height 64
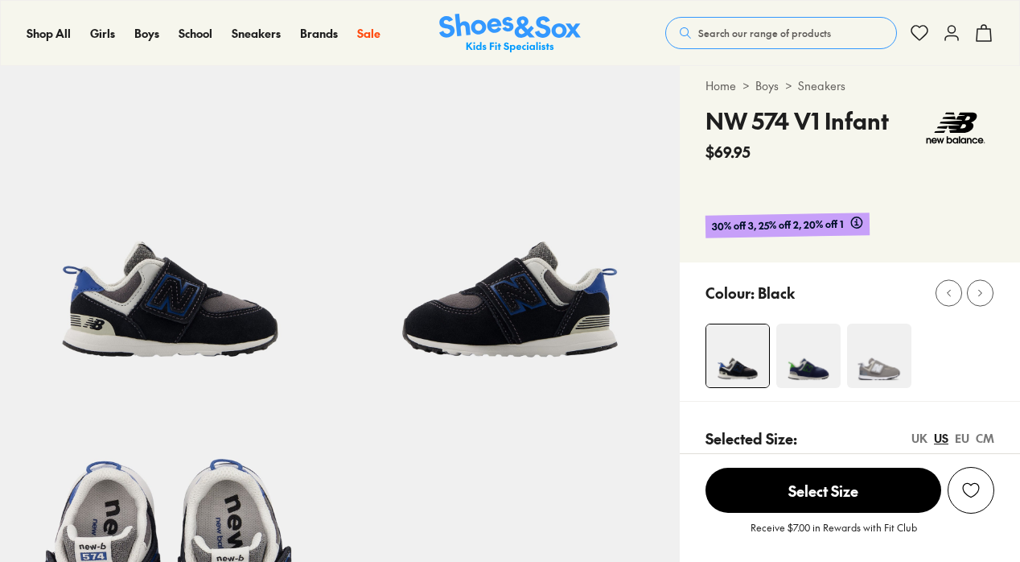
scroll to position [114, 0]
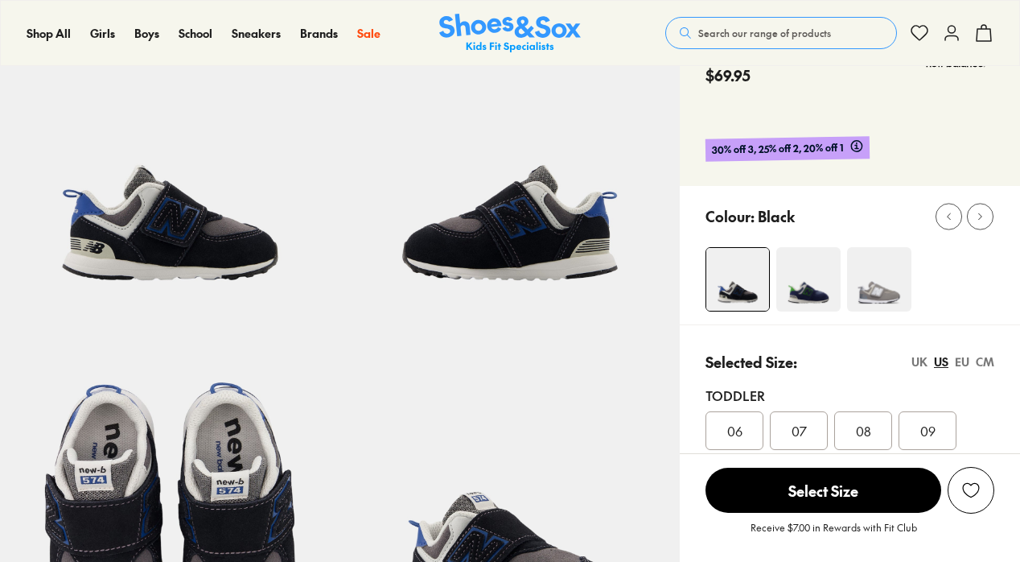
select select "*"
click at [812, 264] on img at bounding box center [809, 279] width 64 height 64
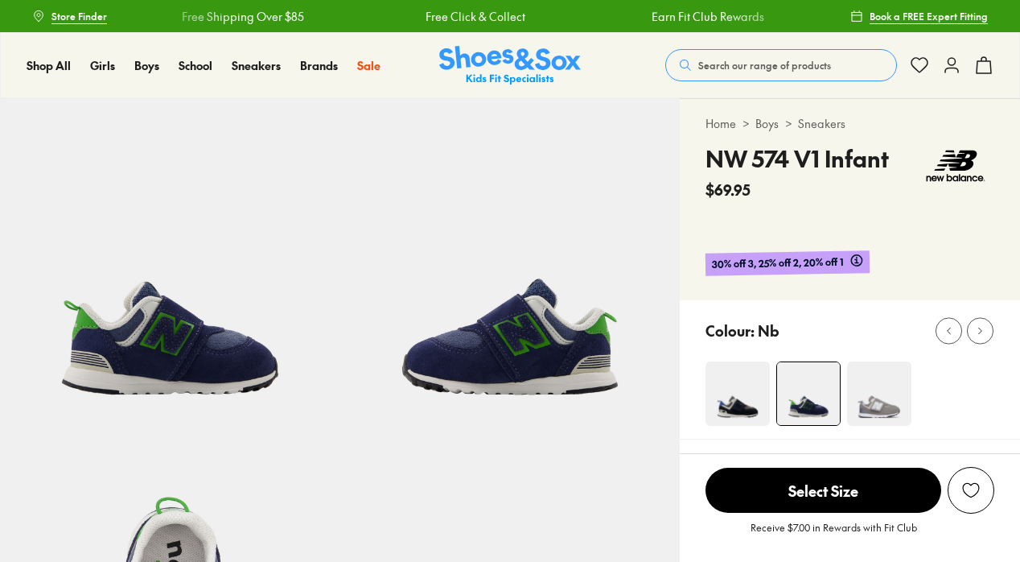
scroll to position [165, 0]
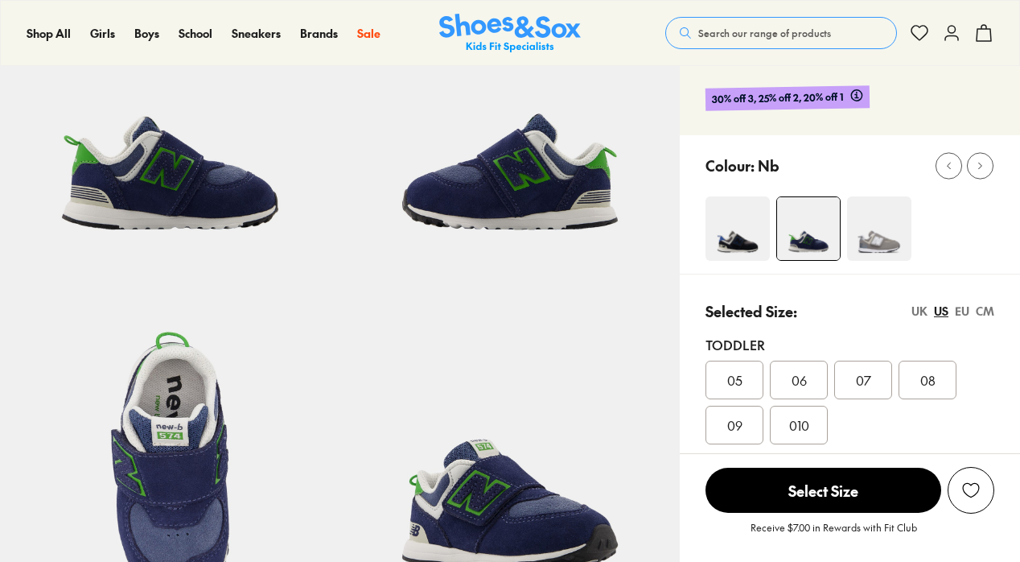
select select "*"
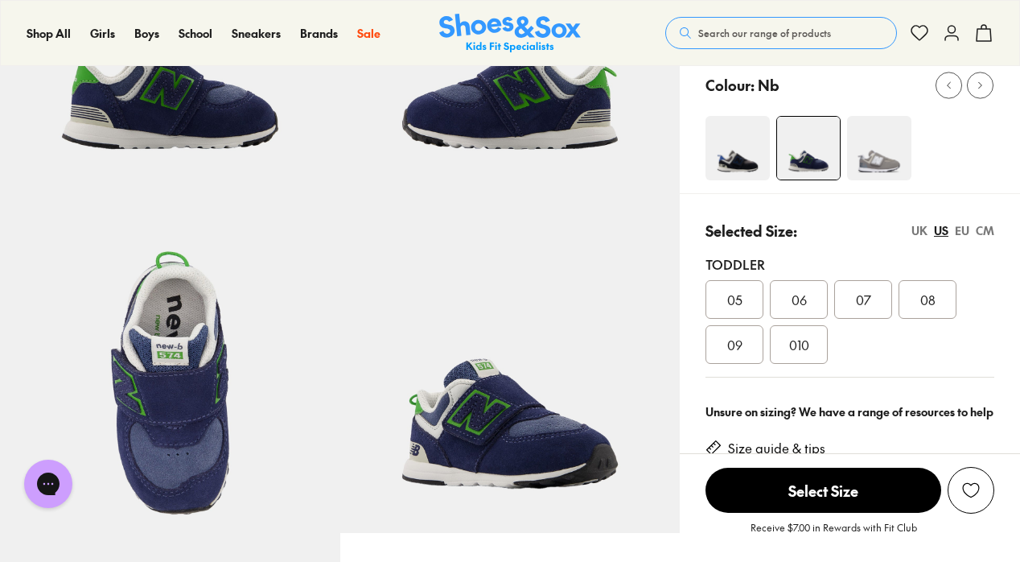
scroll to position [278, 0]
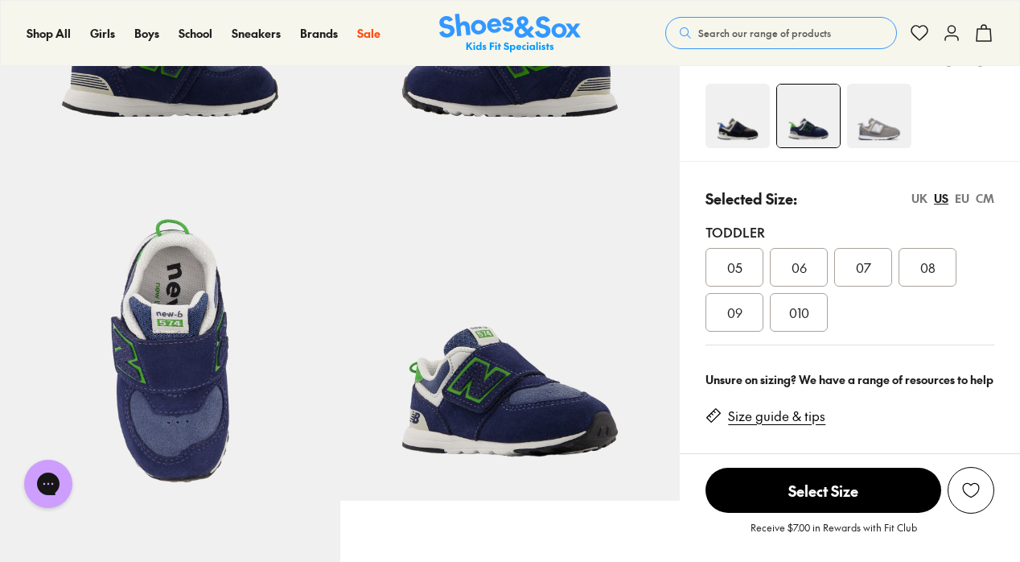
click at [921, 196] on div "UK" at bounding box center [920, 198] width 16 height 17
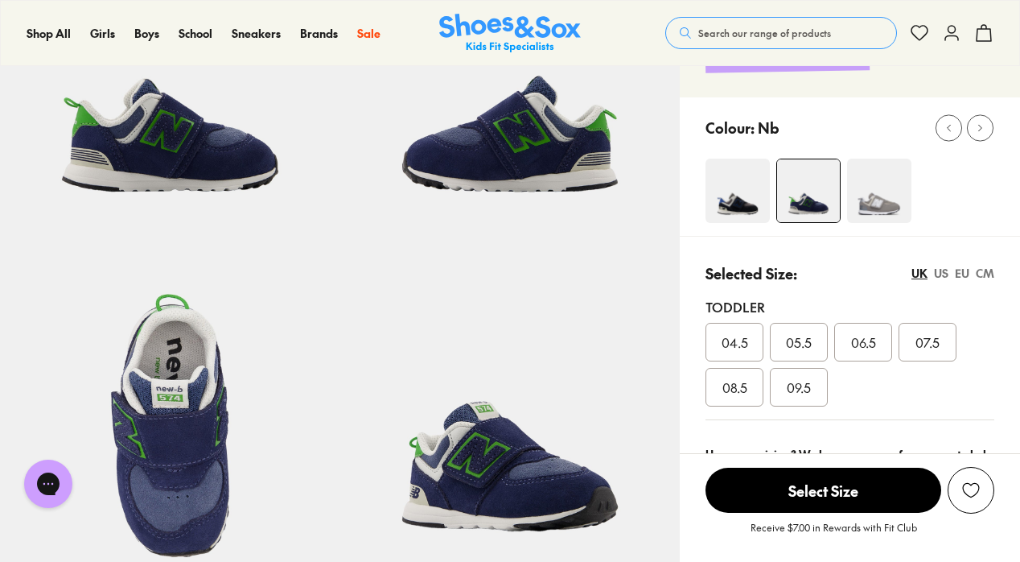
scroll to position [0, 0]
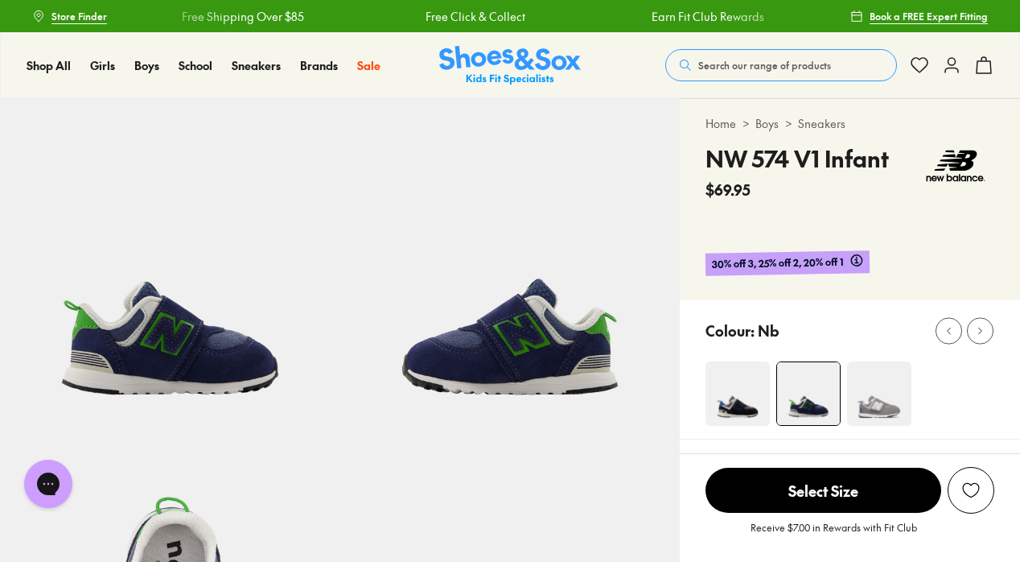
click at [737, 404] on img at bounding box center [738, 393] width 64 height 64
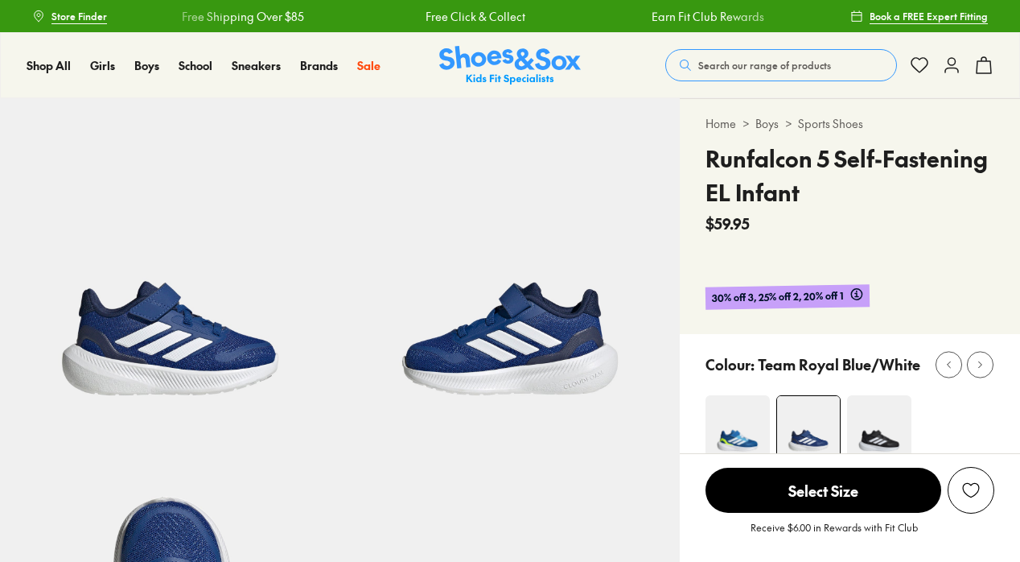
scroll to position [83, 0]
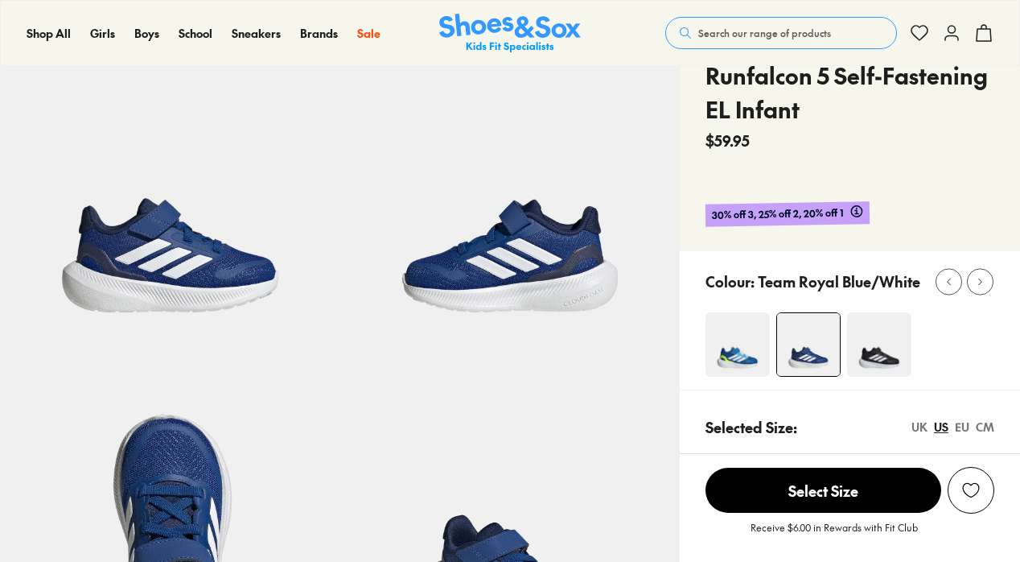
click at [737, 361] on img at bounding box center [738, 344] width 64 height 64
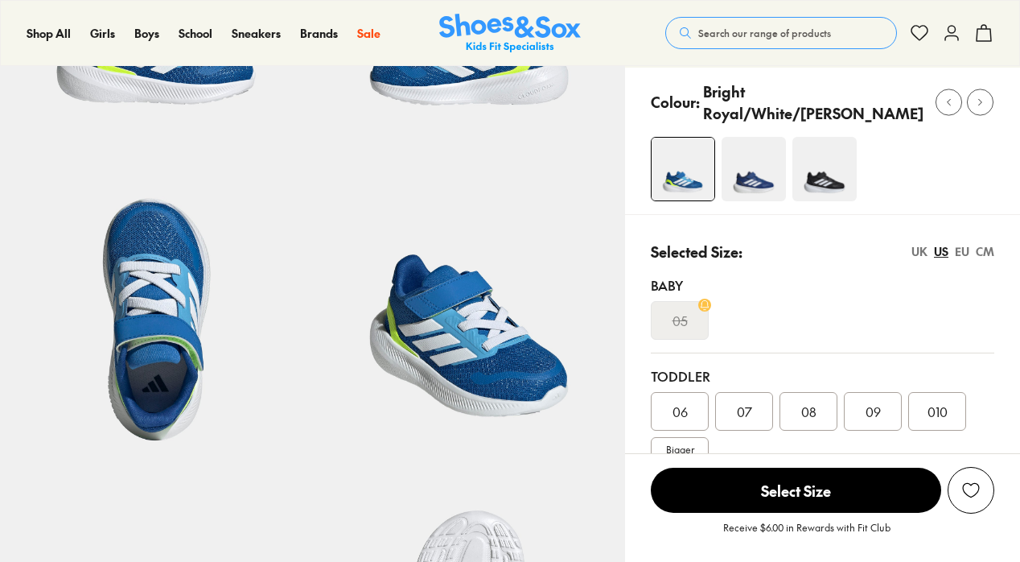
scroll to position [123, 0]
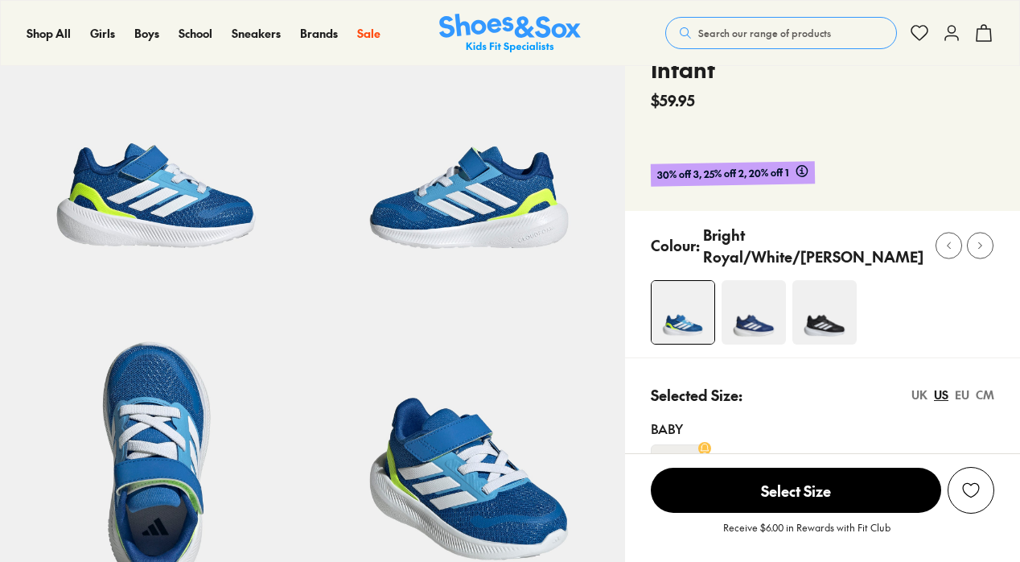
select select "*"
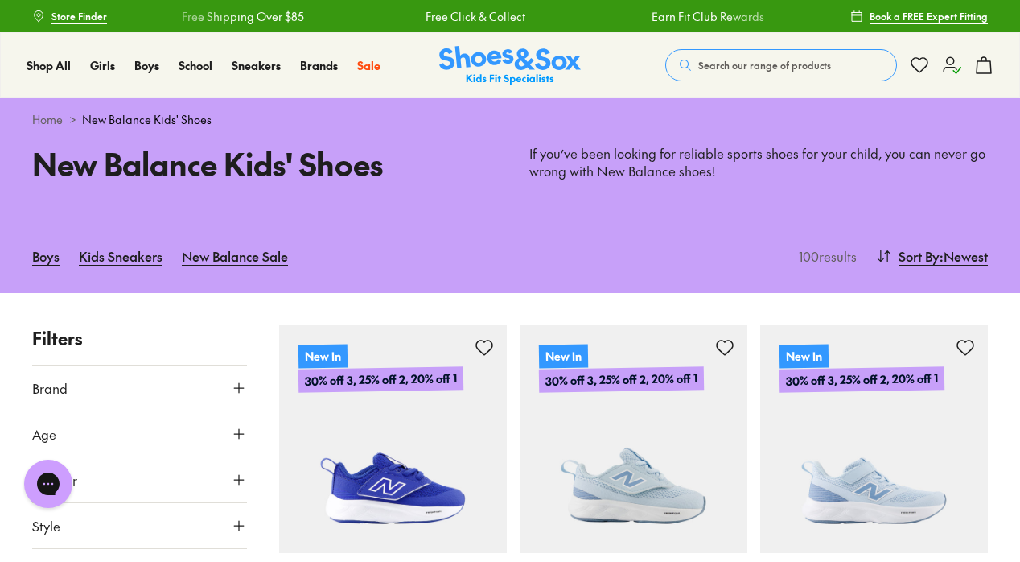
click at [948, 69] on icon at bounding box center [951, 65] width 19 height 19
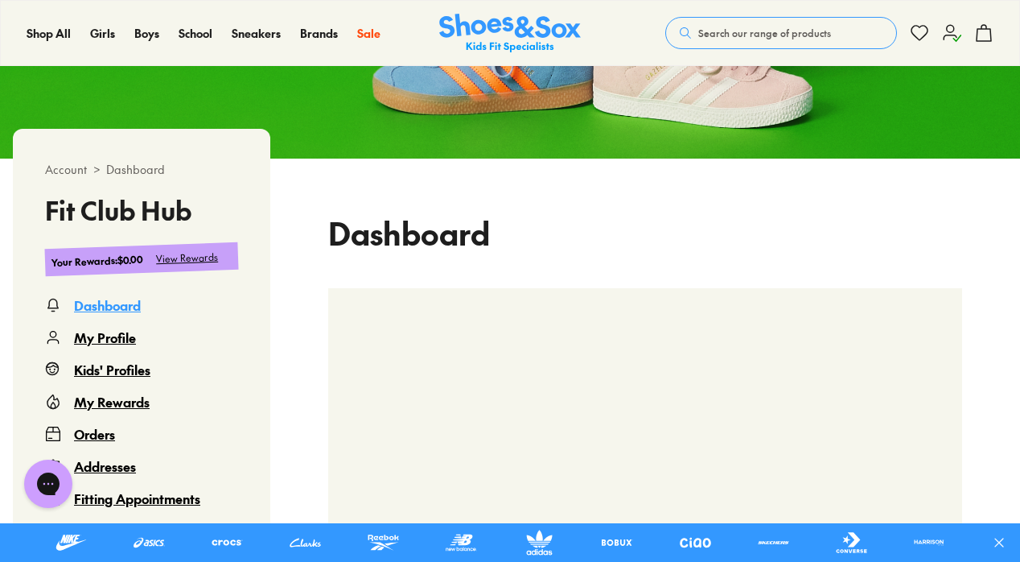
scroll to position [267, 0]
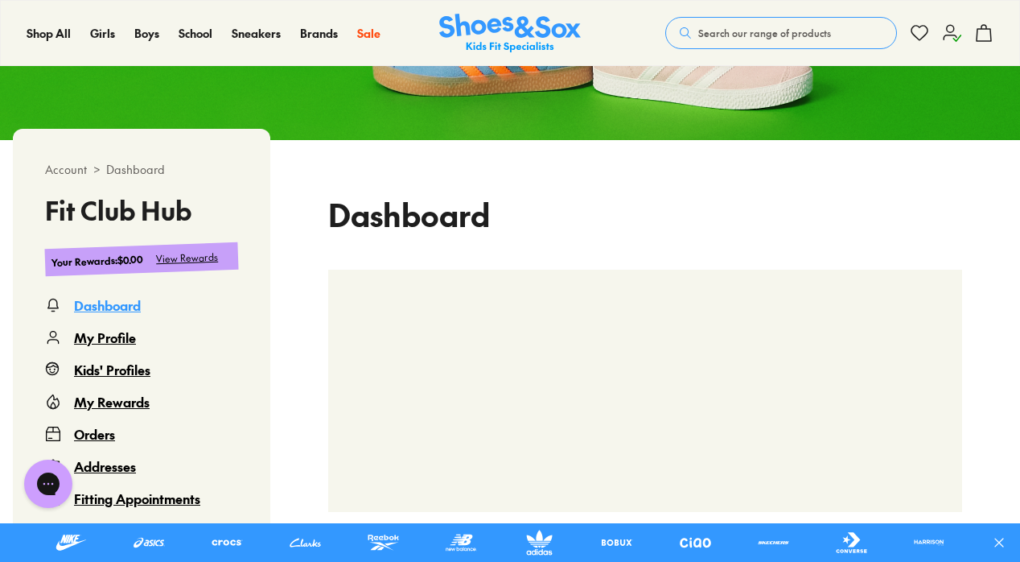
click at [89, 435] on div "Orders" at bounding box center [94, 433] width 41 height 19
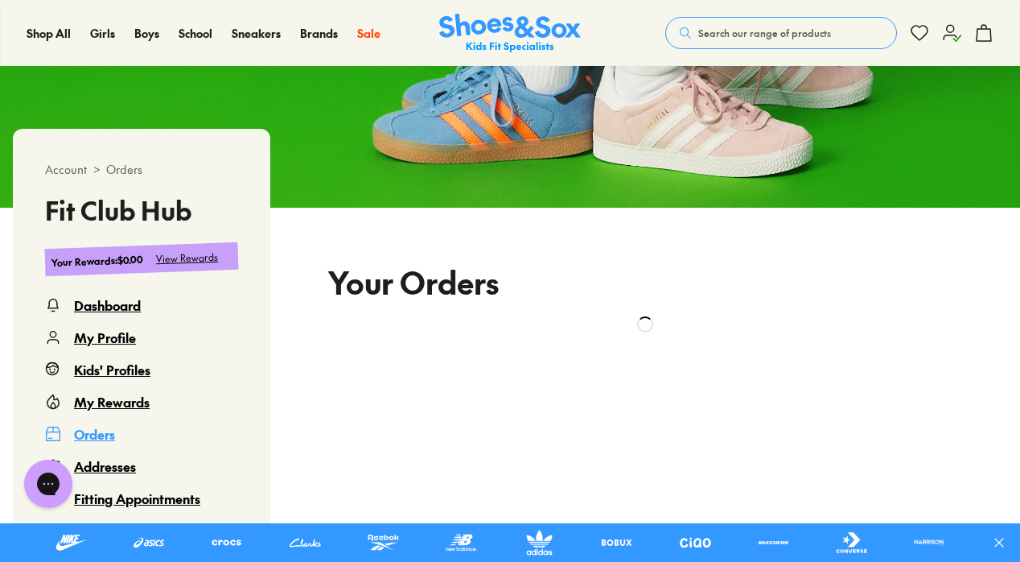
scroll to position [98, 0]
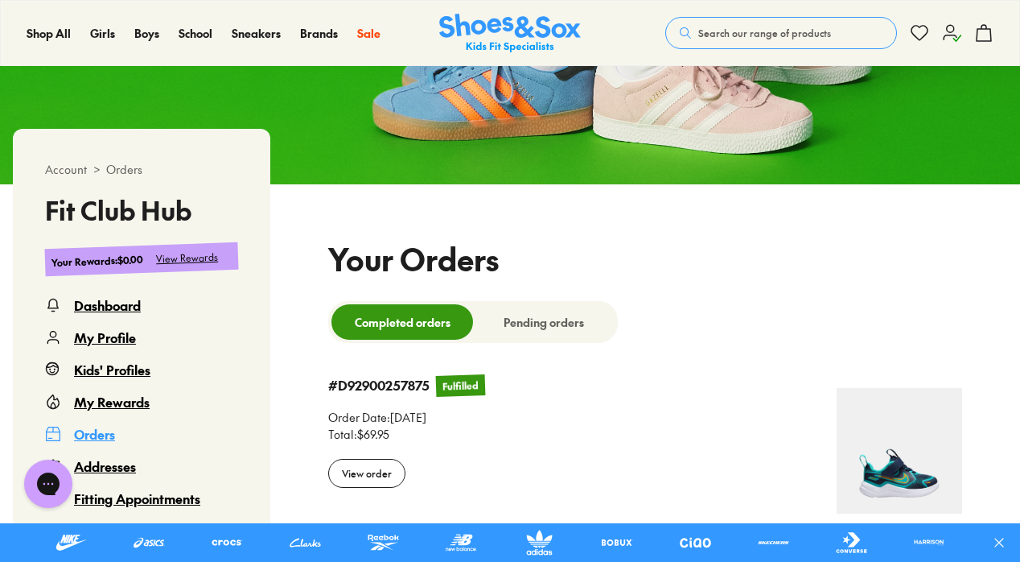
select select
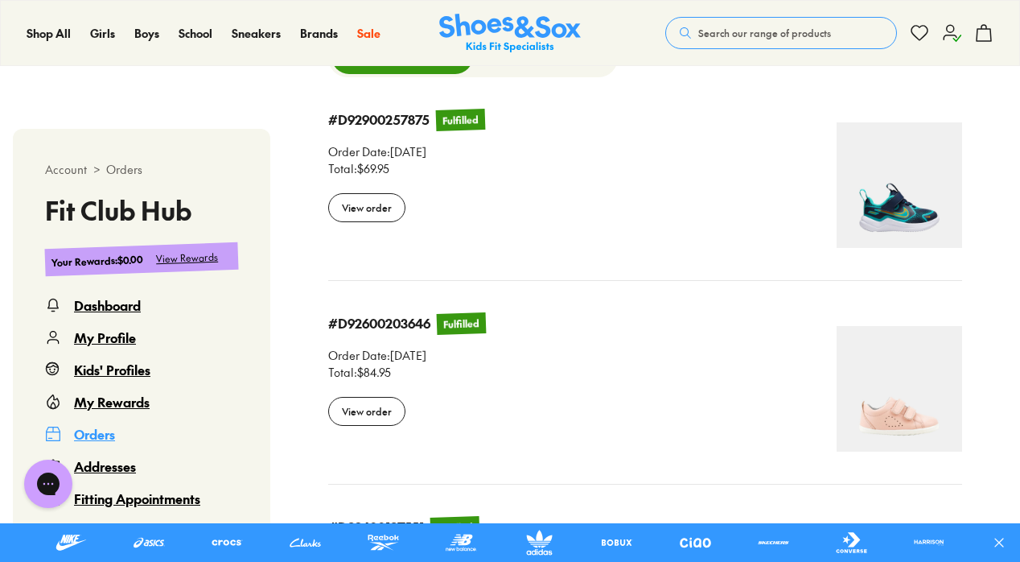
scroll to position [484, 0]
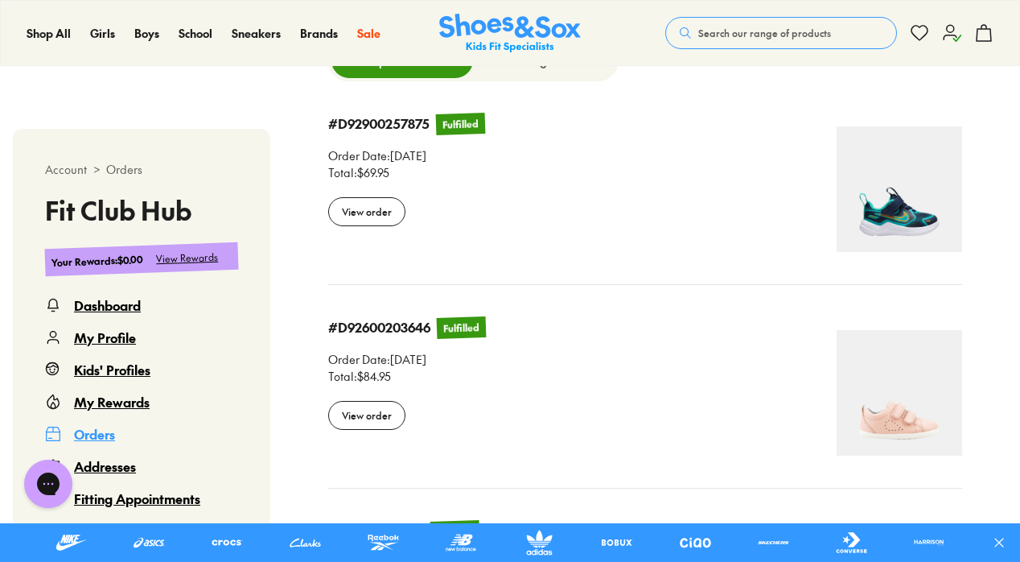
click at [128, 395] on div "My Rewards" at bounding box center [112, 401] width 76 height 19
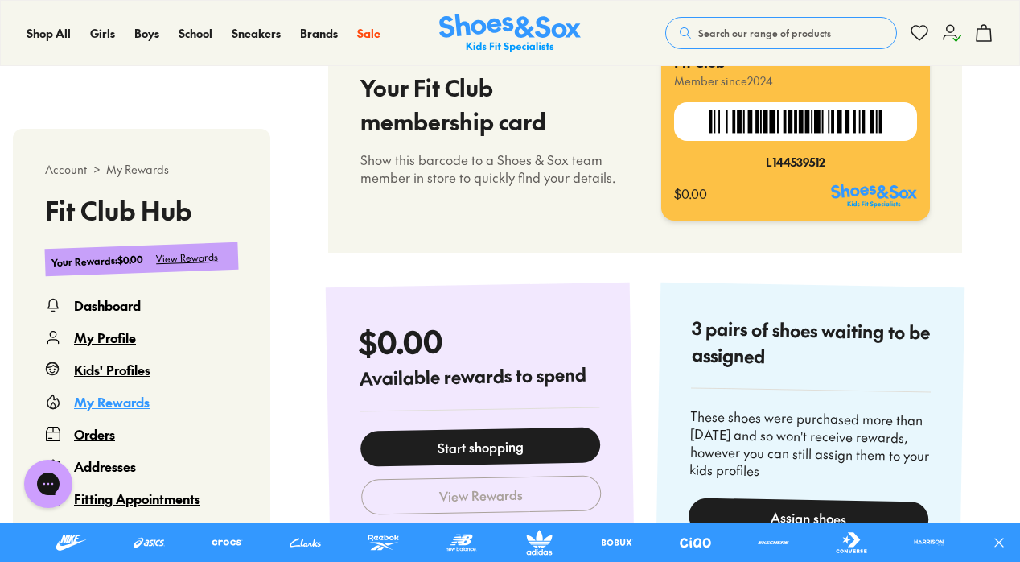
select select
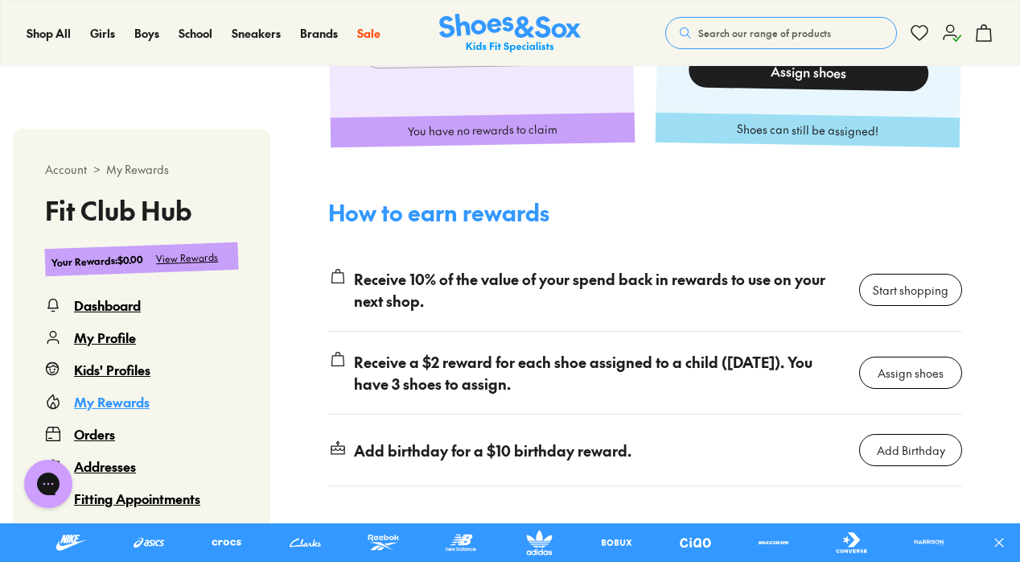
scroll to position [970, 0]
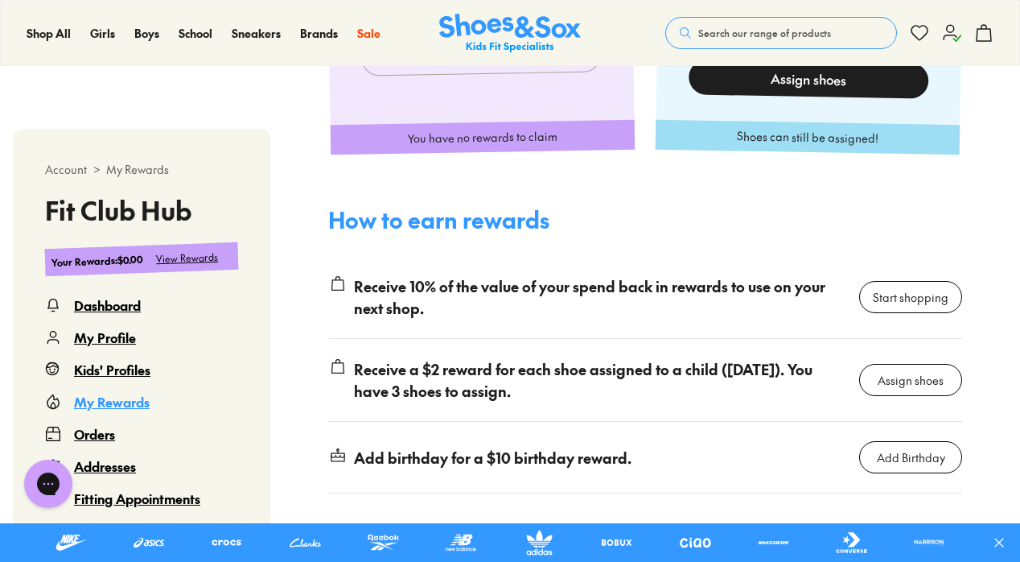
click at [916, 307] on link "Start shopping" at bounding box center [911, 297] width 103 height 32
